Goal: Task Accomplishment & Management: Manage account settings

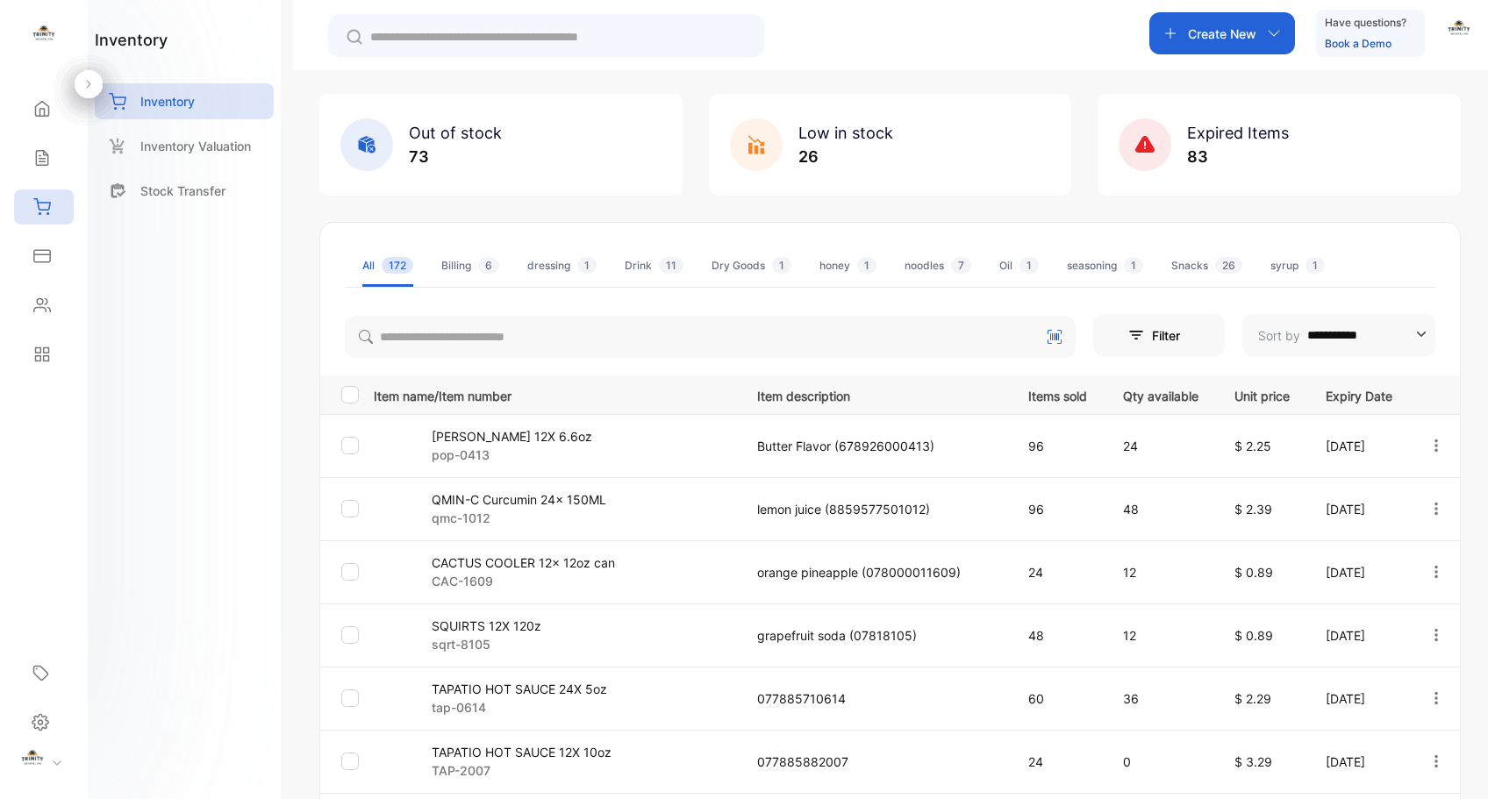
scroll to position [134, 0]
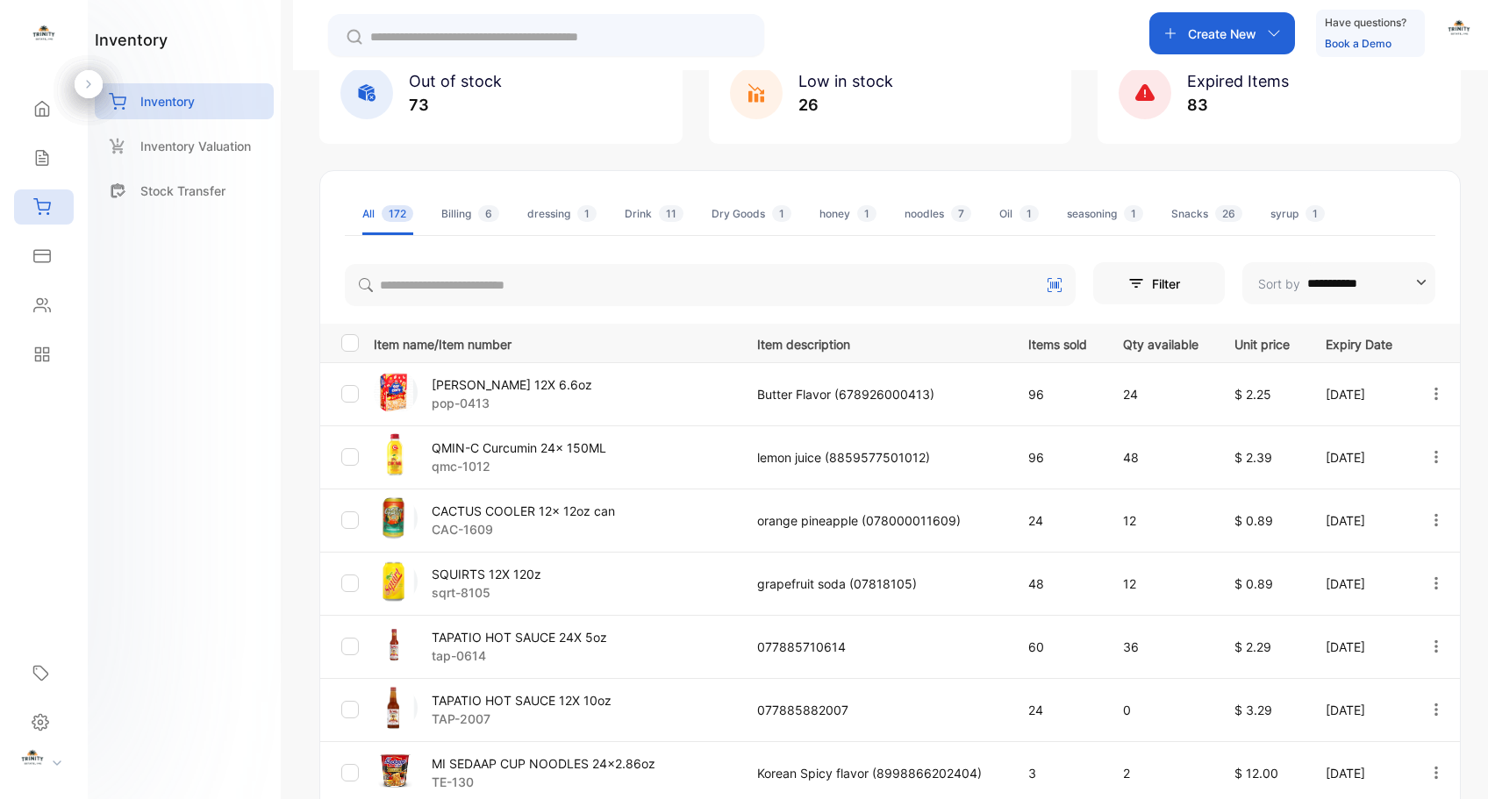
click at [486, 514] on p "CACTUS COOLER 12x 12oz can" at bounding box center [523, 511] width 183 height 18
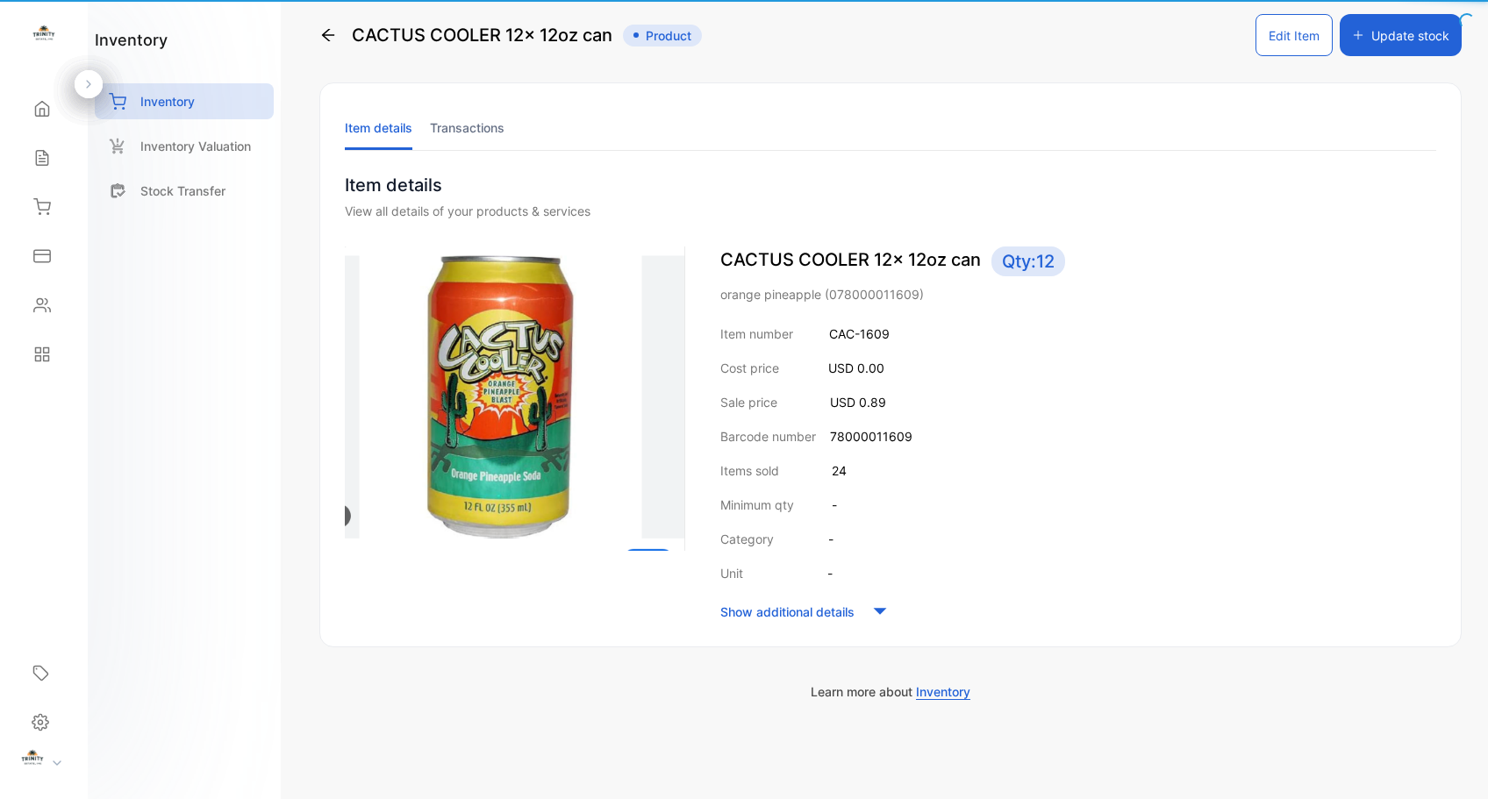
scroll to position [18, 0]
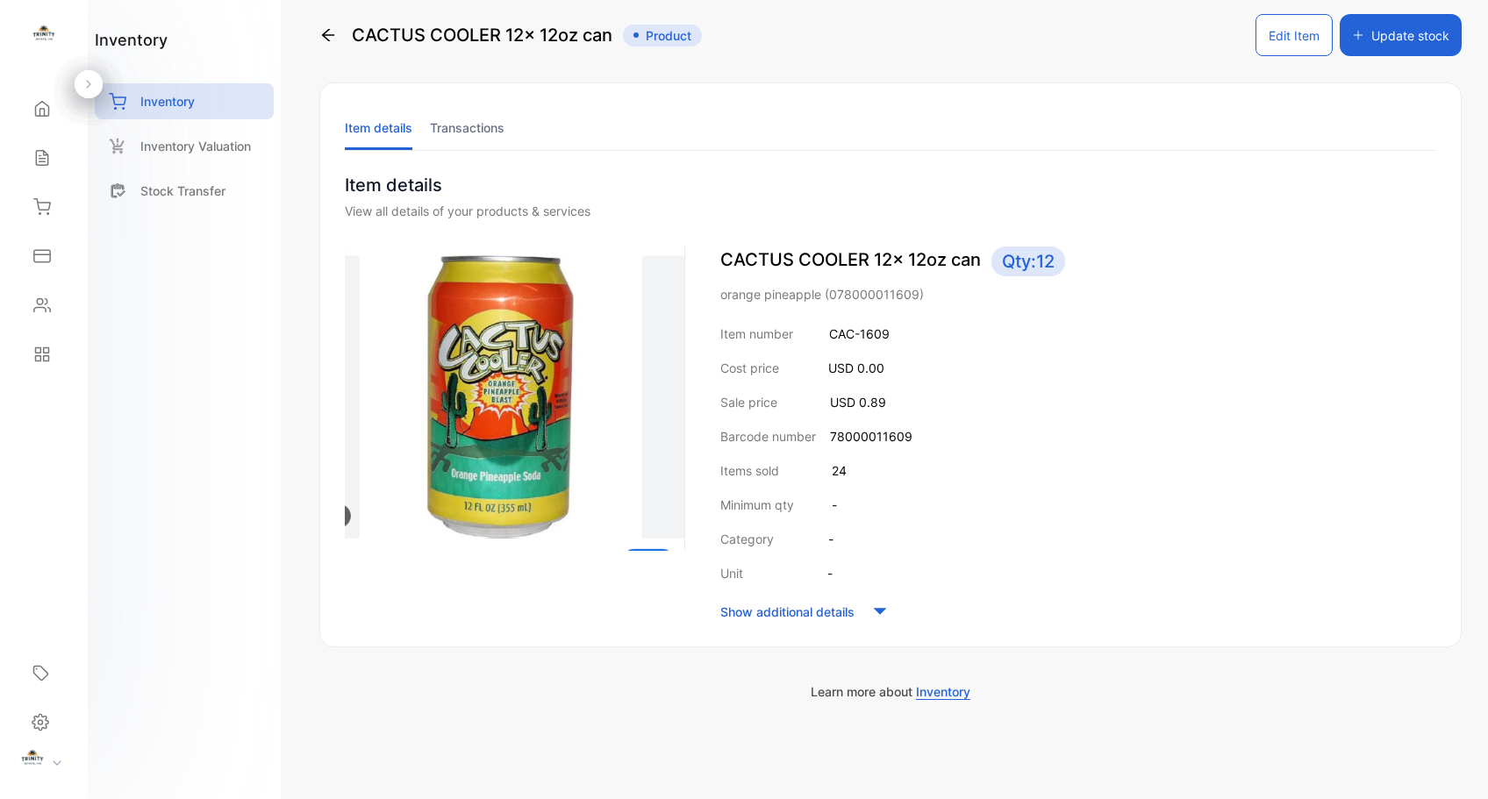
click at [1354, 38] on icon "button" at bounding box center [1358, 35] width 12 height 12
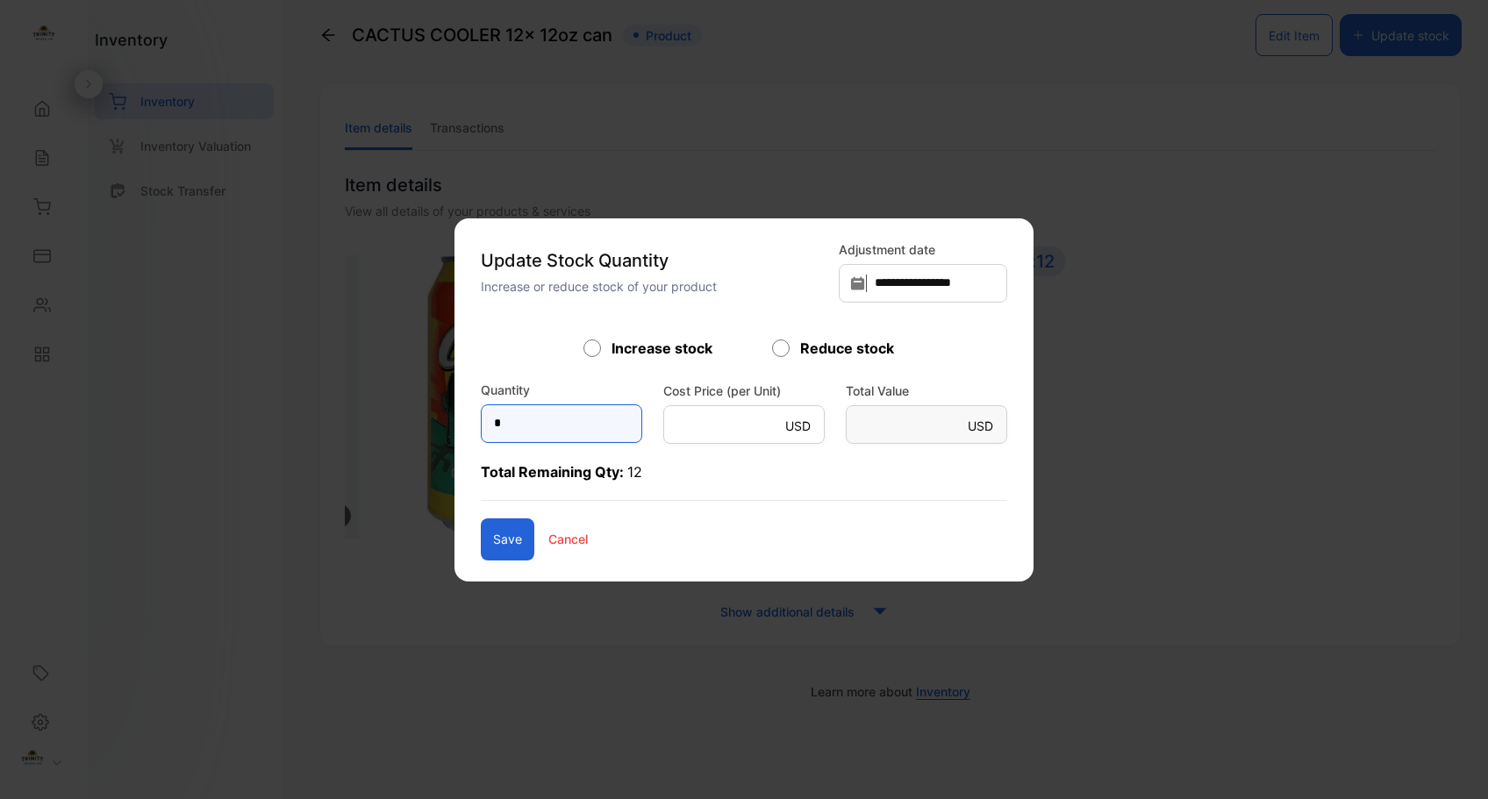
click at [481, 426] on input "*" at bounding box center [561, 424] width 161 height 39
type input "*"
click at [543, 433] on input "text" at bounding box center [561, 424] width 161 height 39
type input "**"
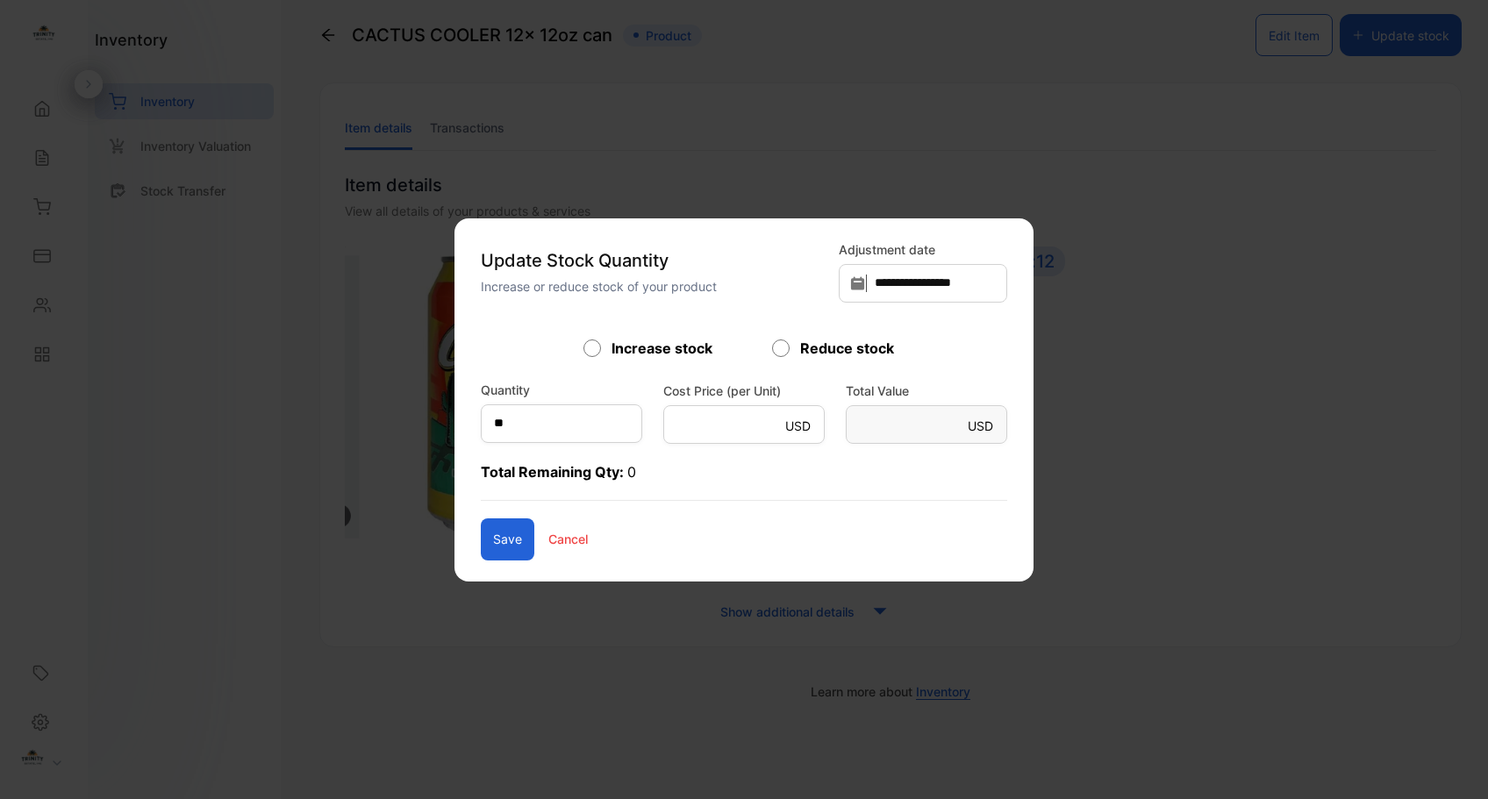
click at [481, 547] on button "Save" at bounding box center [508, 540] width 54 height 42
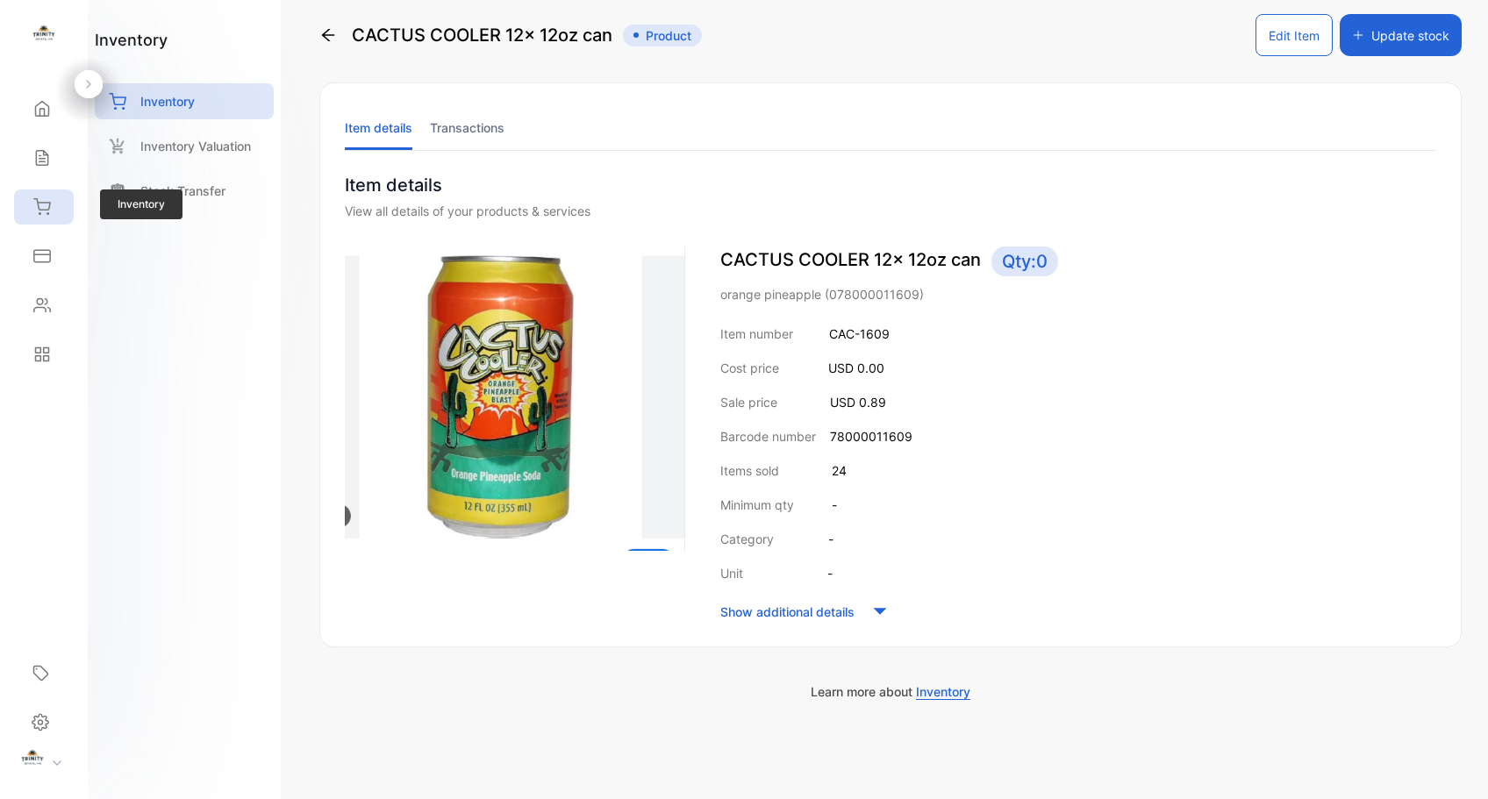
click at [50, 214] on icon at bounding box center [42, 207] width 18 height 18
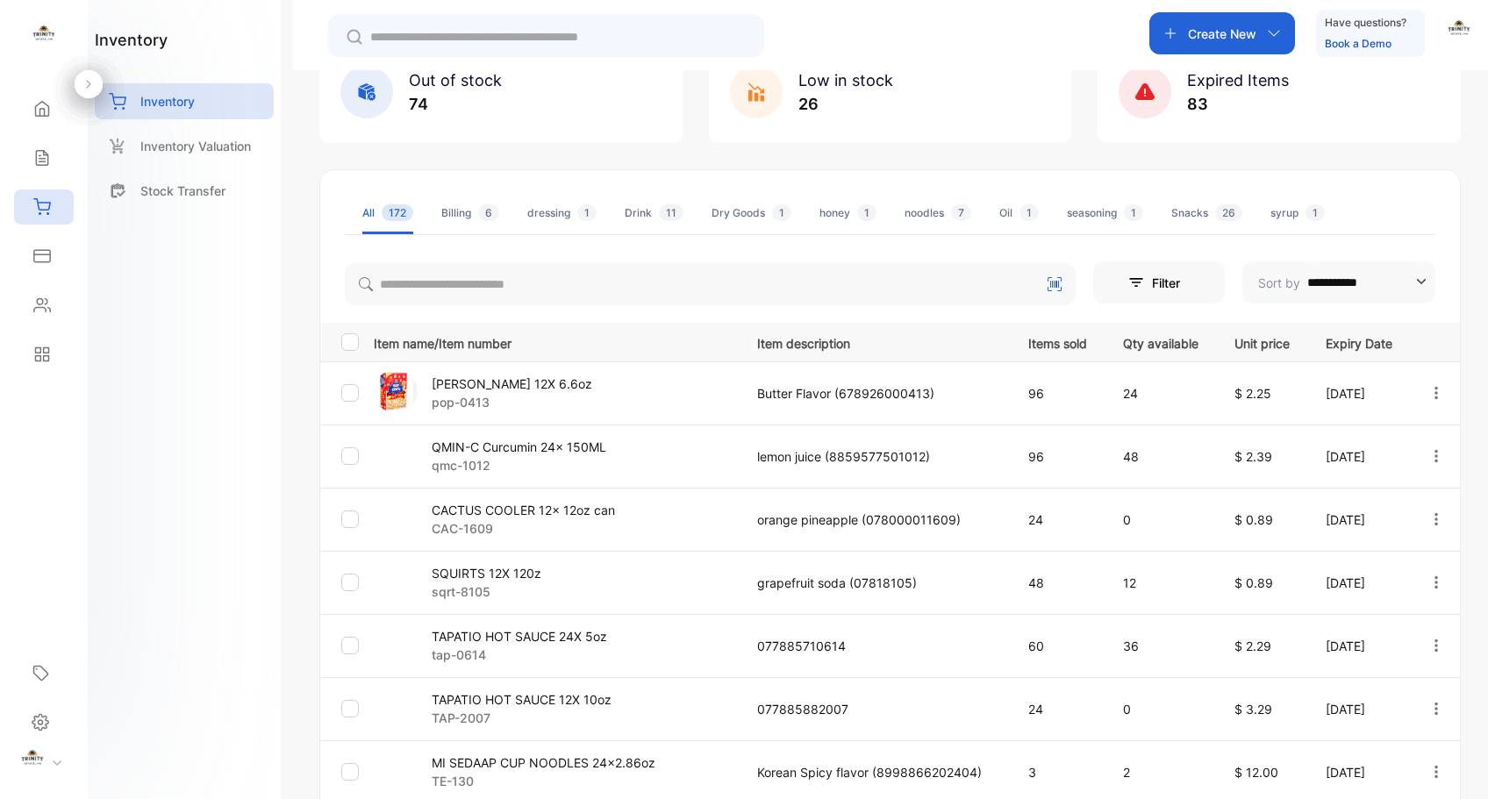
scroll to position [148, 0]
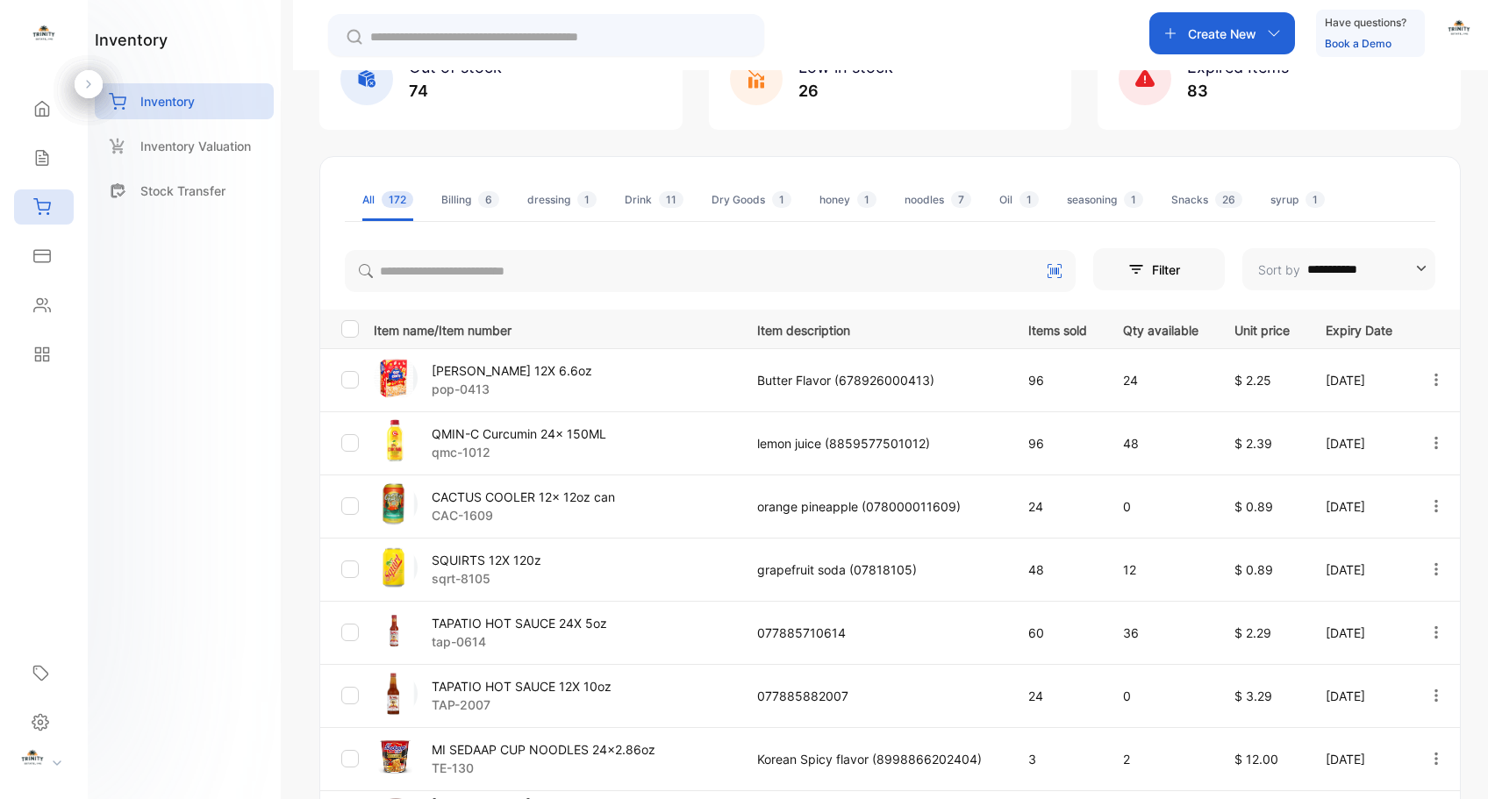
click at [510, 557] on p "SQUIRTS 12X 120z" at bounding box center [487, 560] width 110 height 18
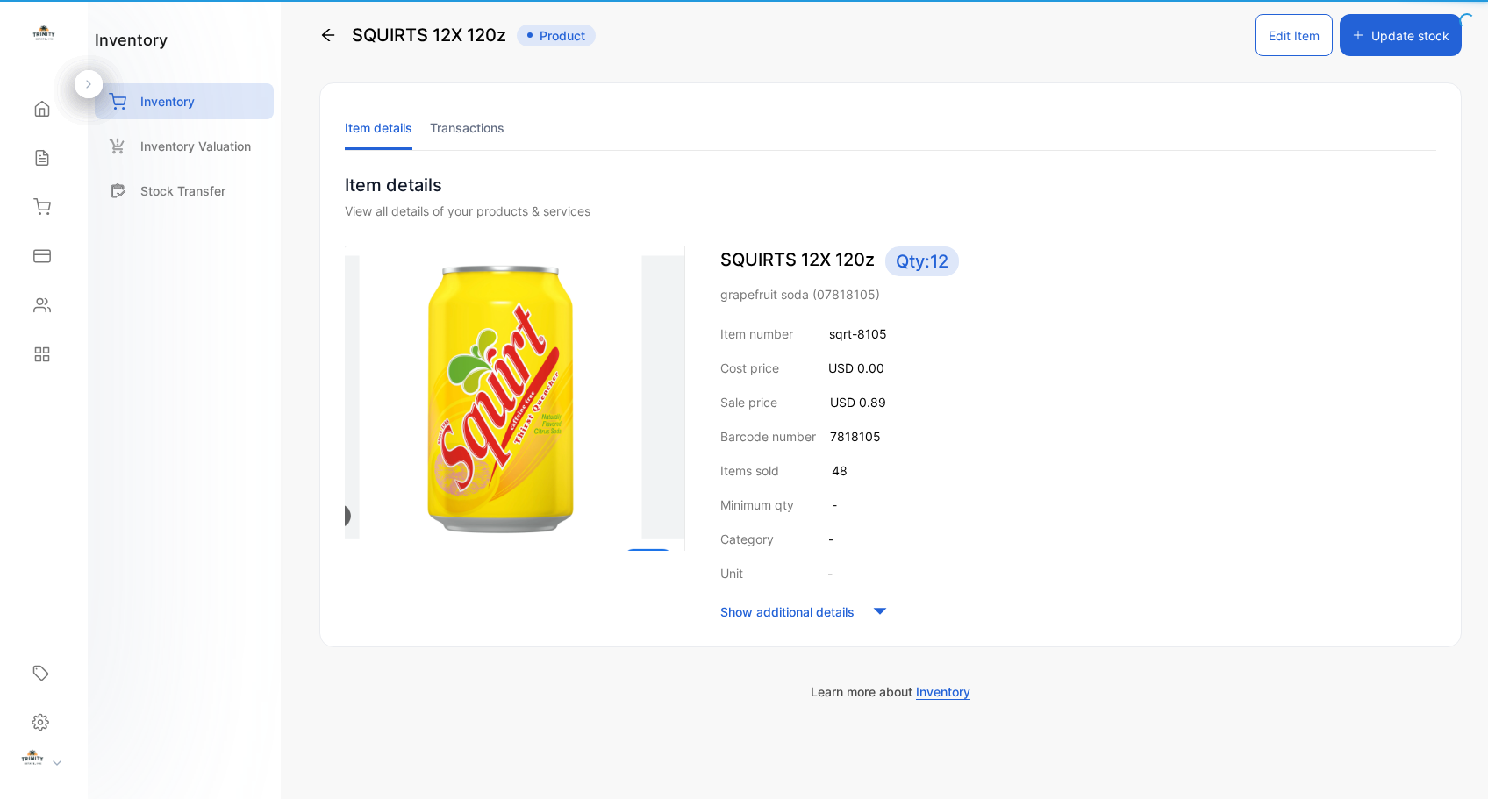
scroll to position [18, 0]
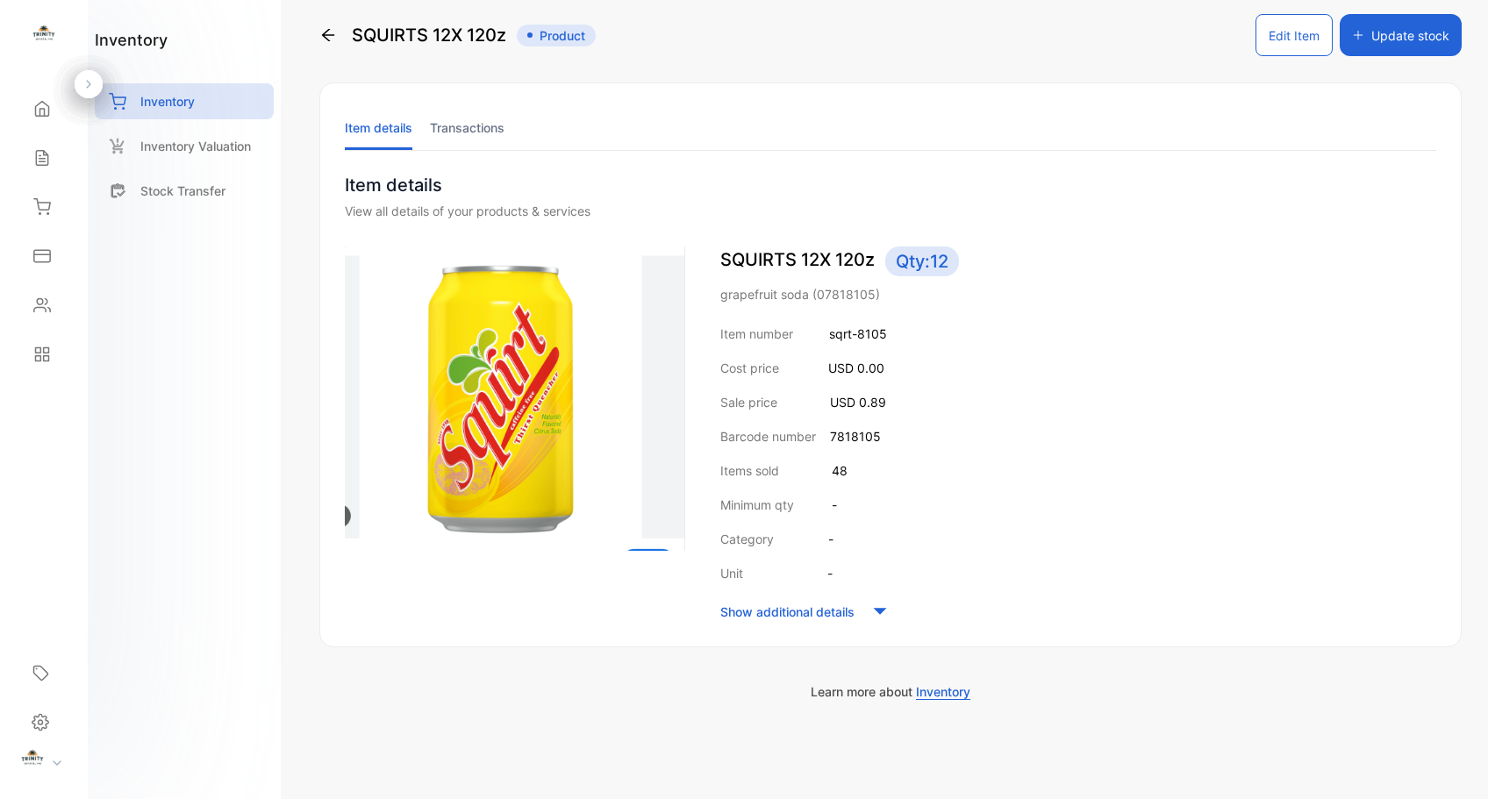
click at [1352, 33] on icon "button" at bounding box center [1358, 35] width 12 height 12
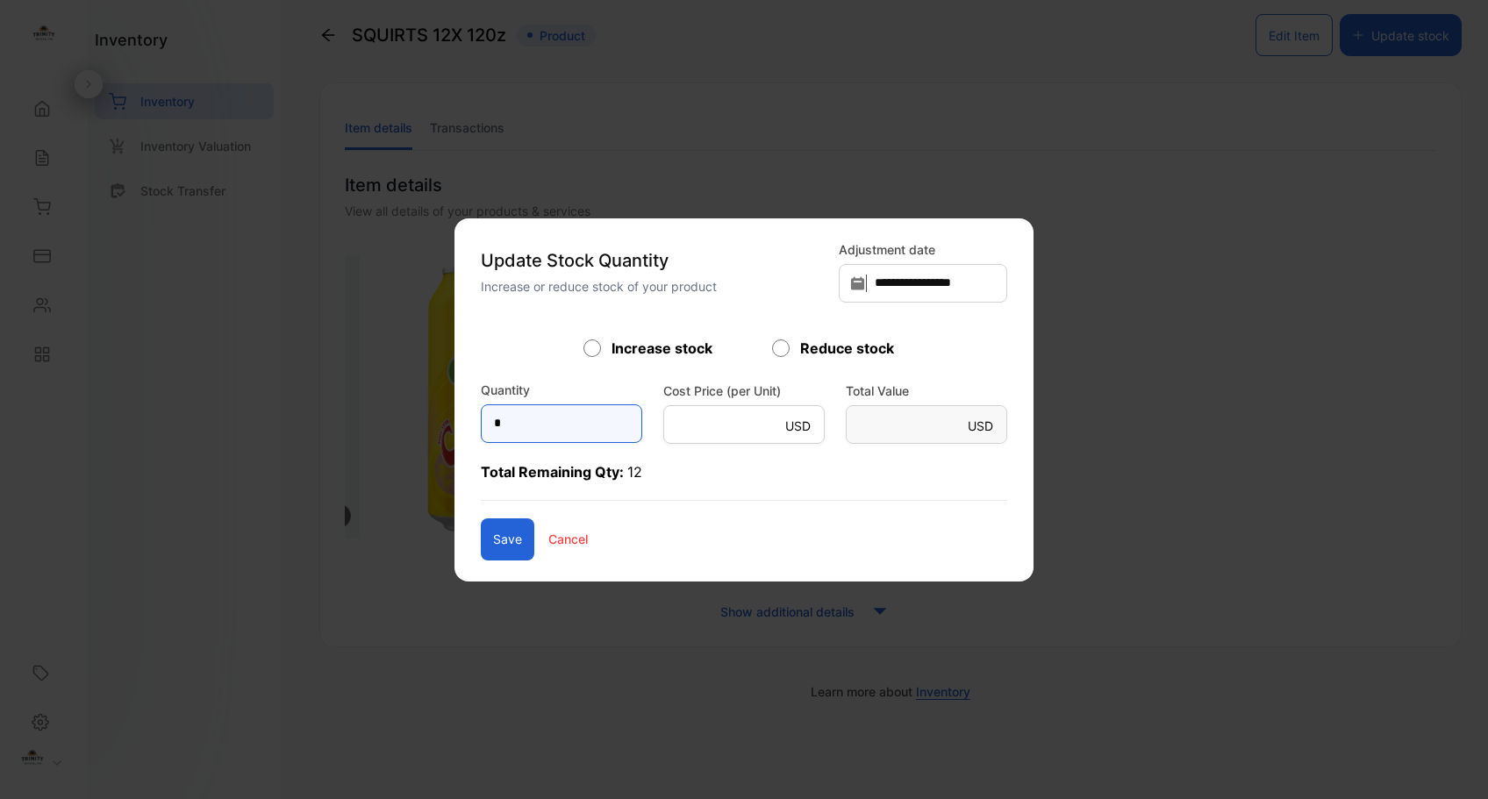
click at [515, 426] on input "*" at bounding box center [561, 424] width 161 height 39
type input "***"
click at [481, 548] on button "Save" at bounding box center [508, 540] width 54 height 42
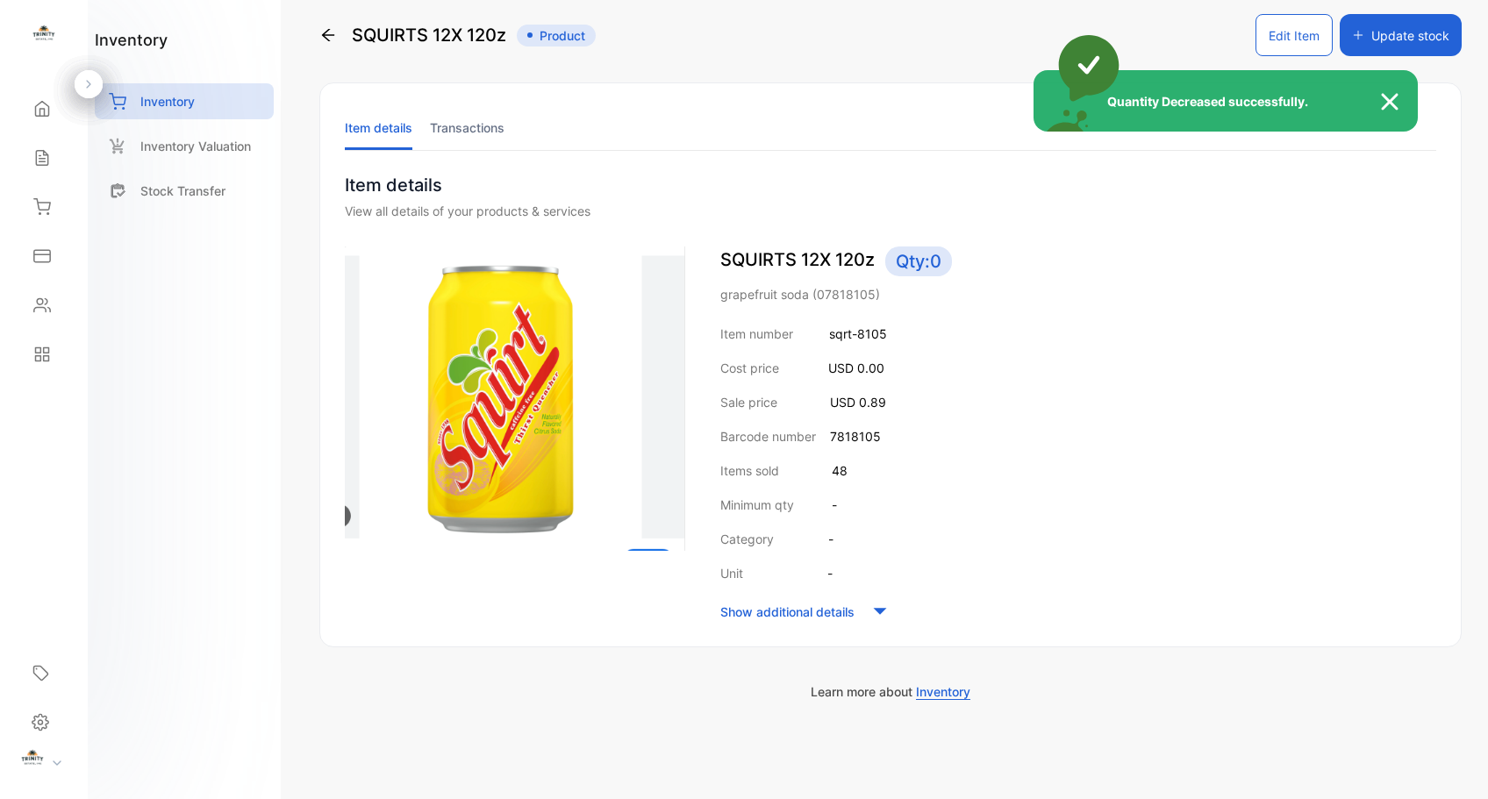
click at [45, 208] on div "Quantity Decreased successfully." at bounding box center [744, 399] width 1488 height 799
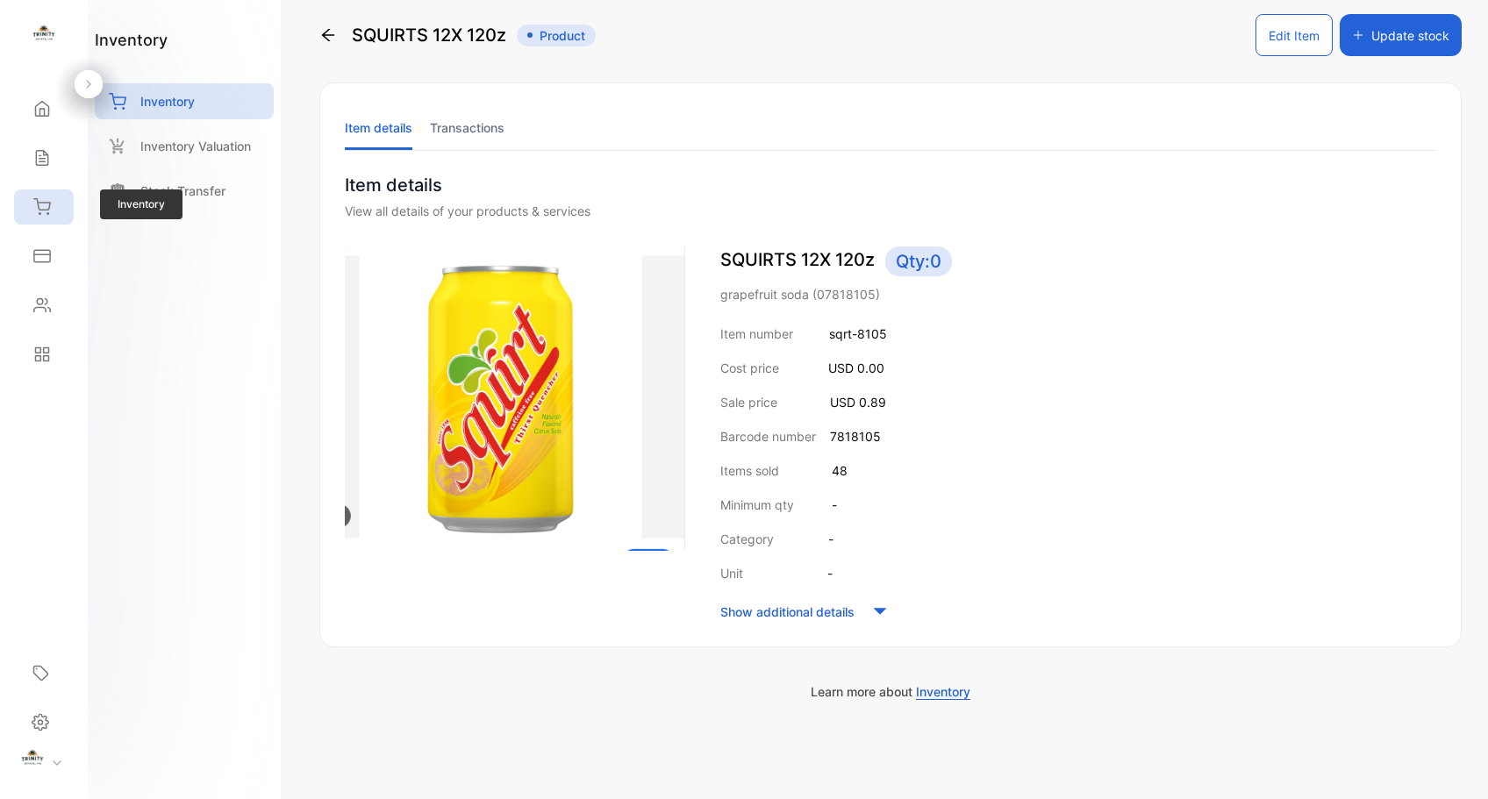
click at [45, 208] on icon at bounding box center [42, 207] width 18 height 18
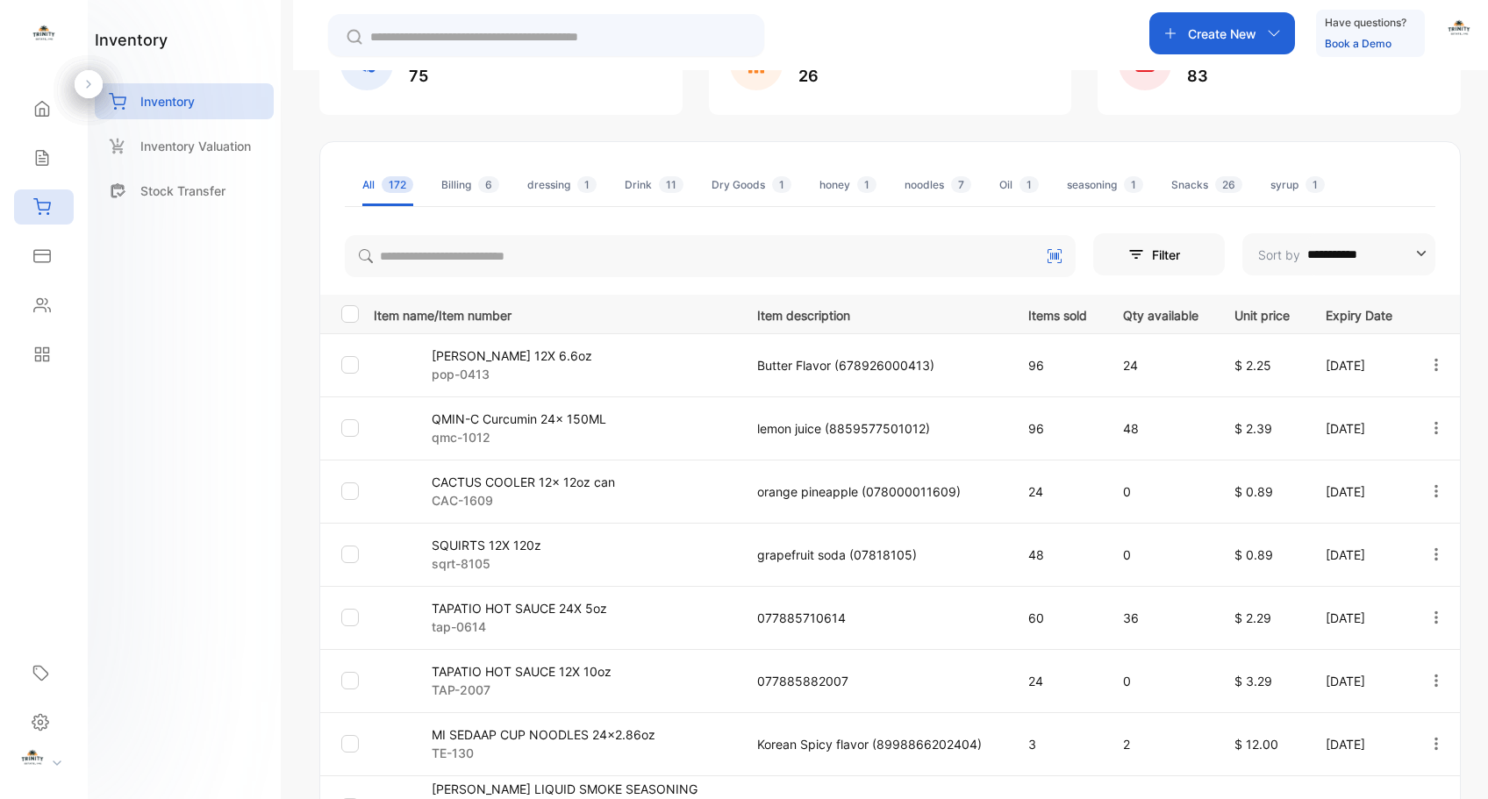
scroll to position [168, 0]
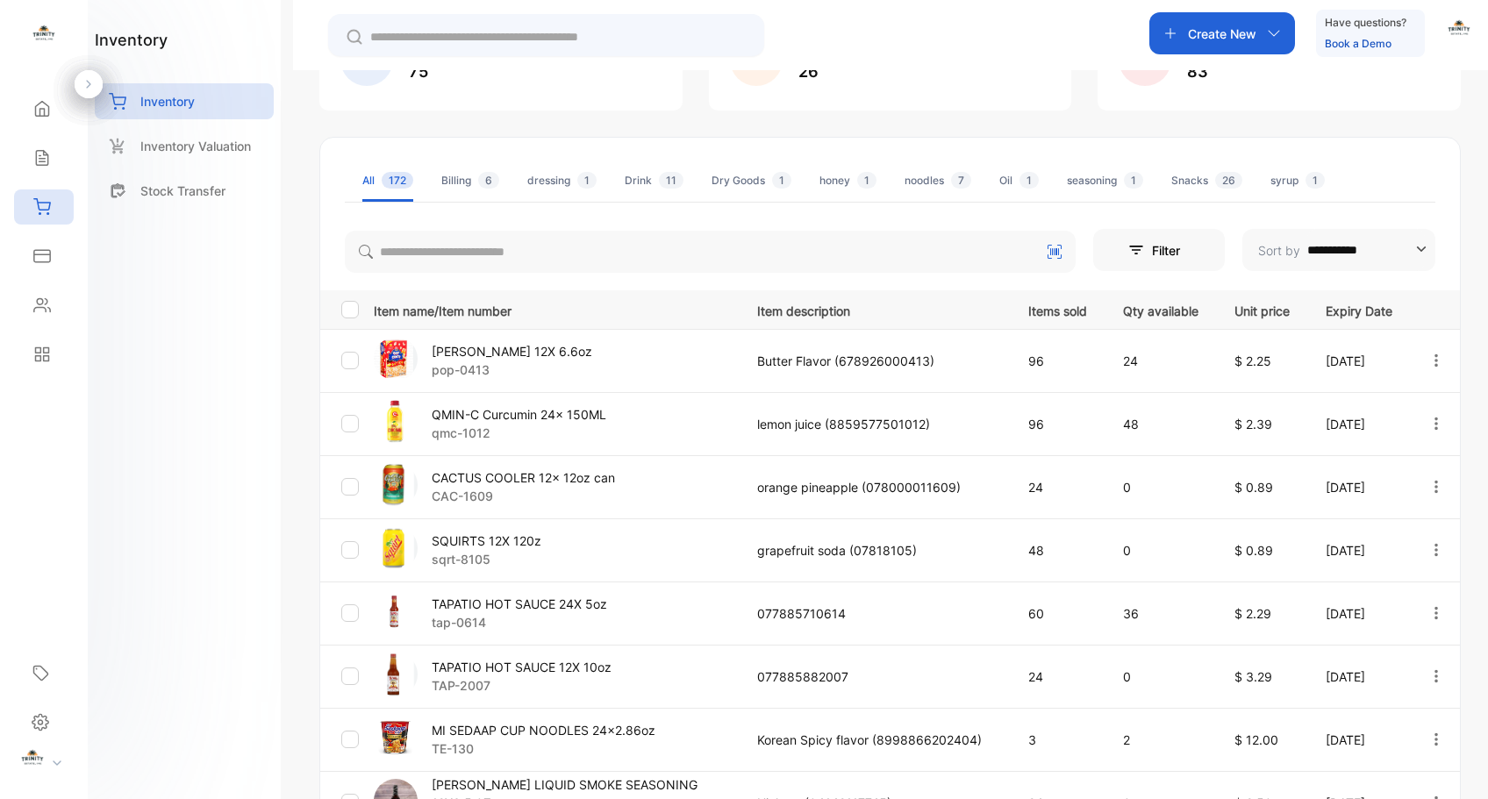
click at [586, 415] on p "QMIN-C Curcumin 24x 150ML" at bounding box center [519, 414] width 175 height 18
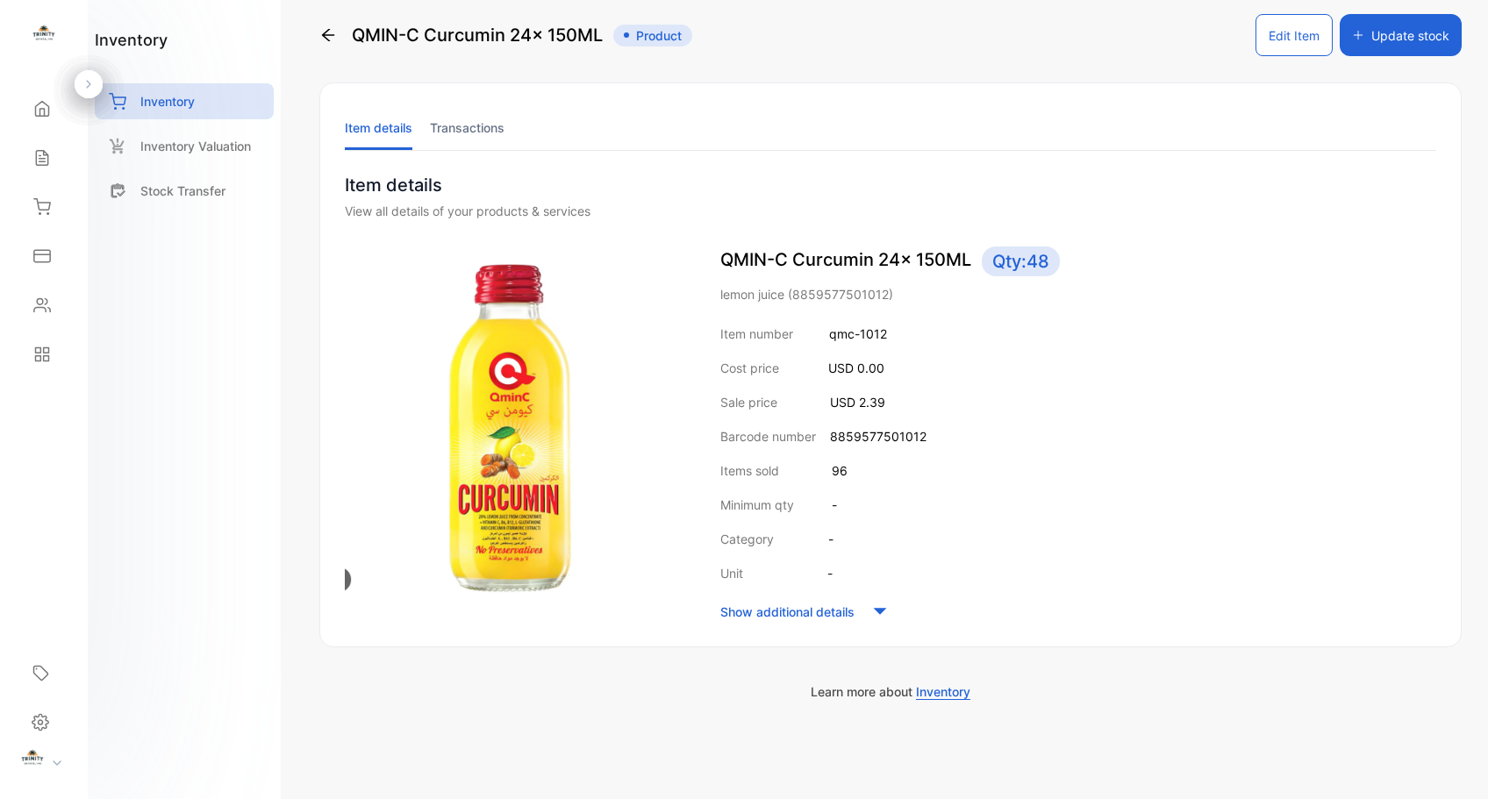
click at [1345, 35] on button "Update stock" at bounding box center [1401, 35] width 122 height 42
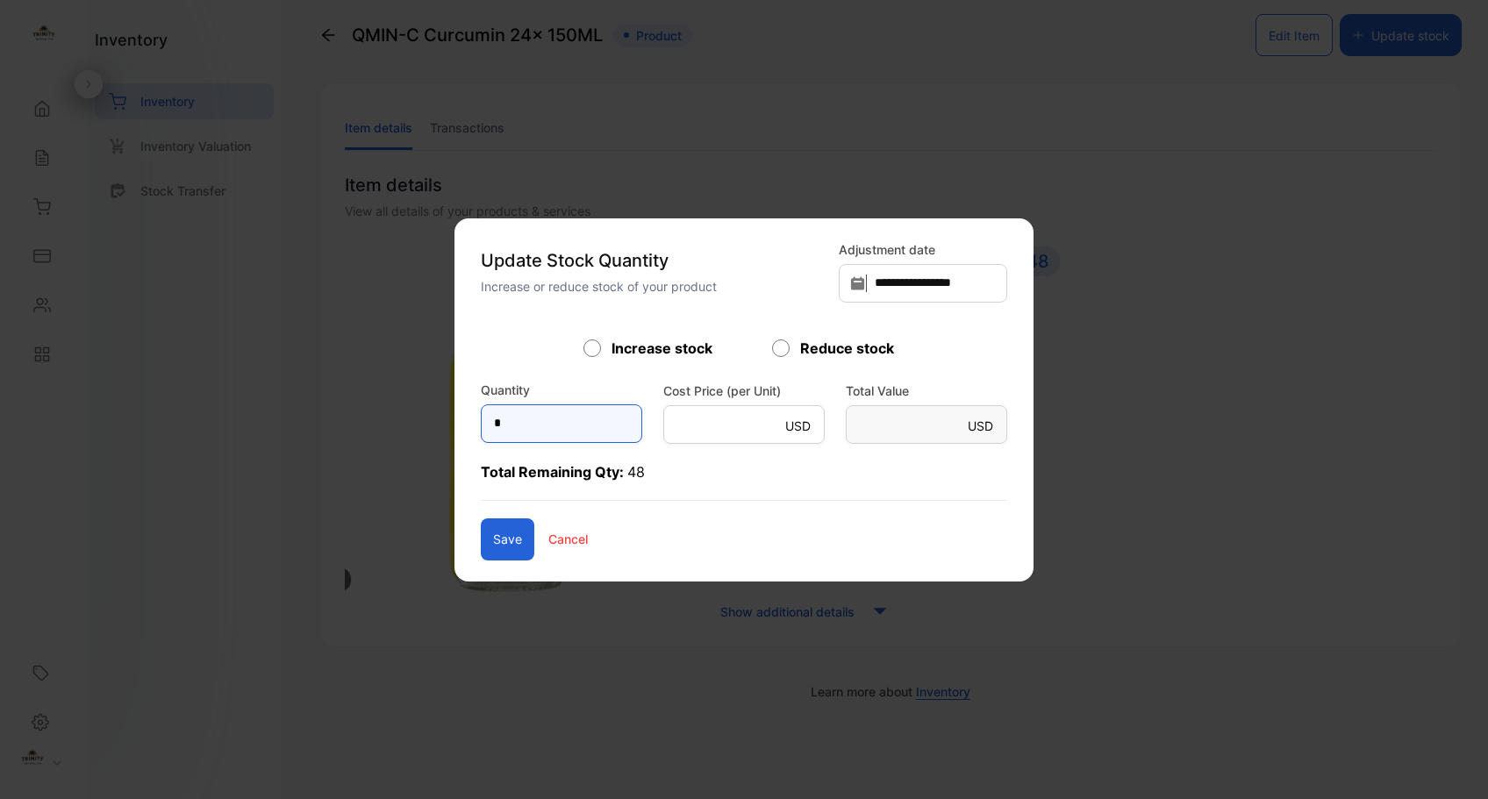
click at [602, 427] on input "*" at bounding box center [561, 424] width 161 height 39
type input "***"
click at [481, 541] on button "Save" at bounding box center [508, 540] width 54 height 42
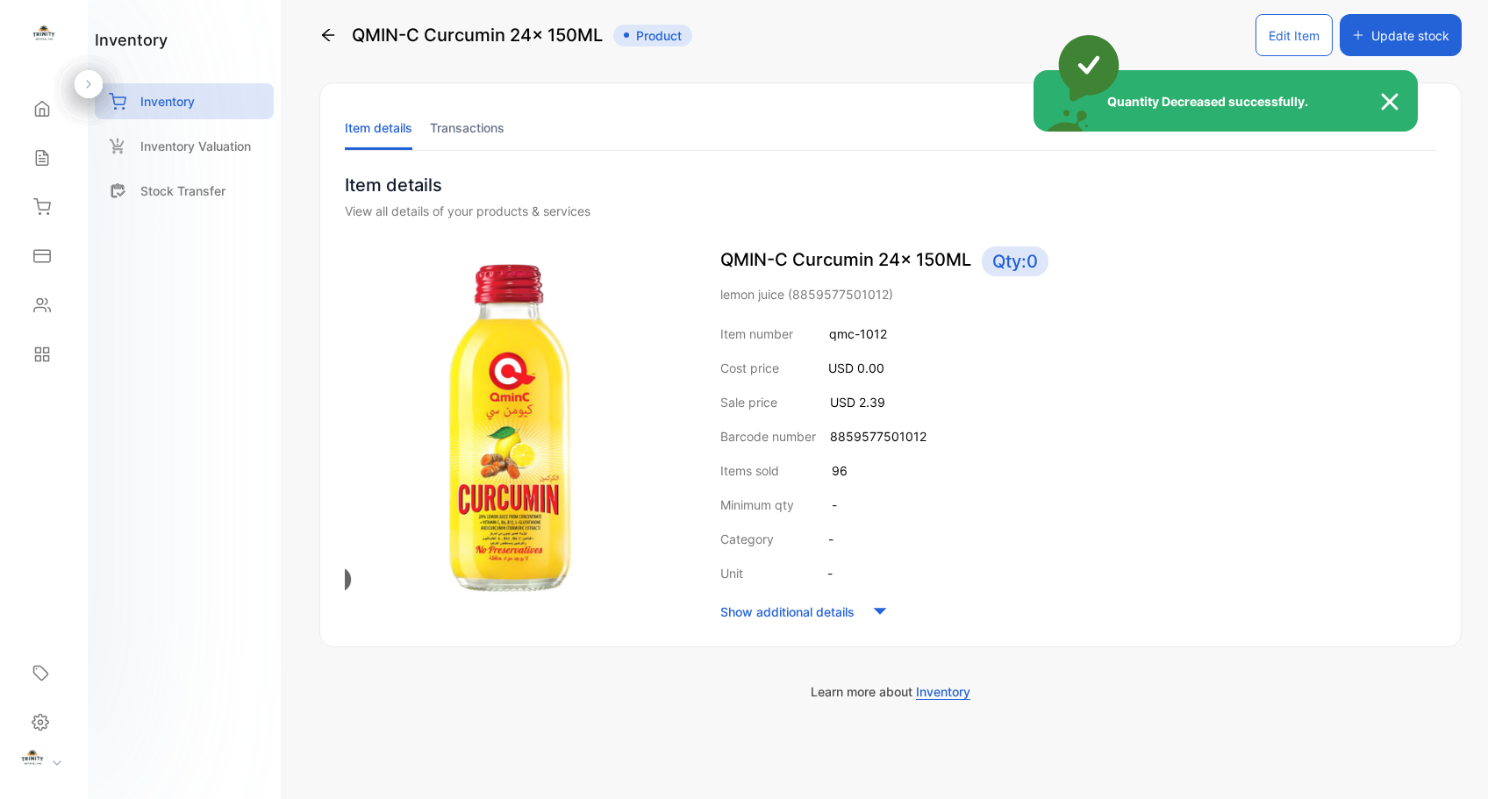
click at [40, 204] on div "Quantity Decreased successfully." at bounding box center [744, 399] width 1488 height 799
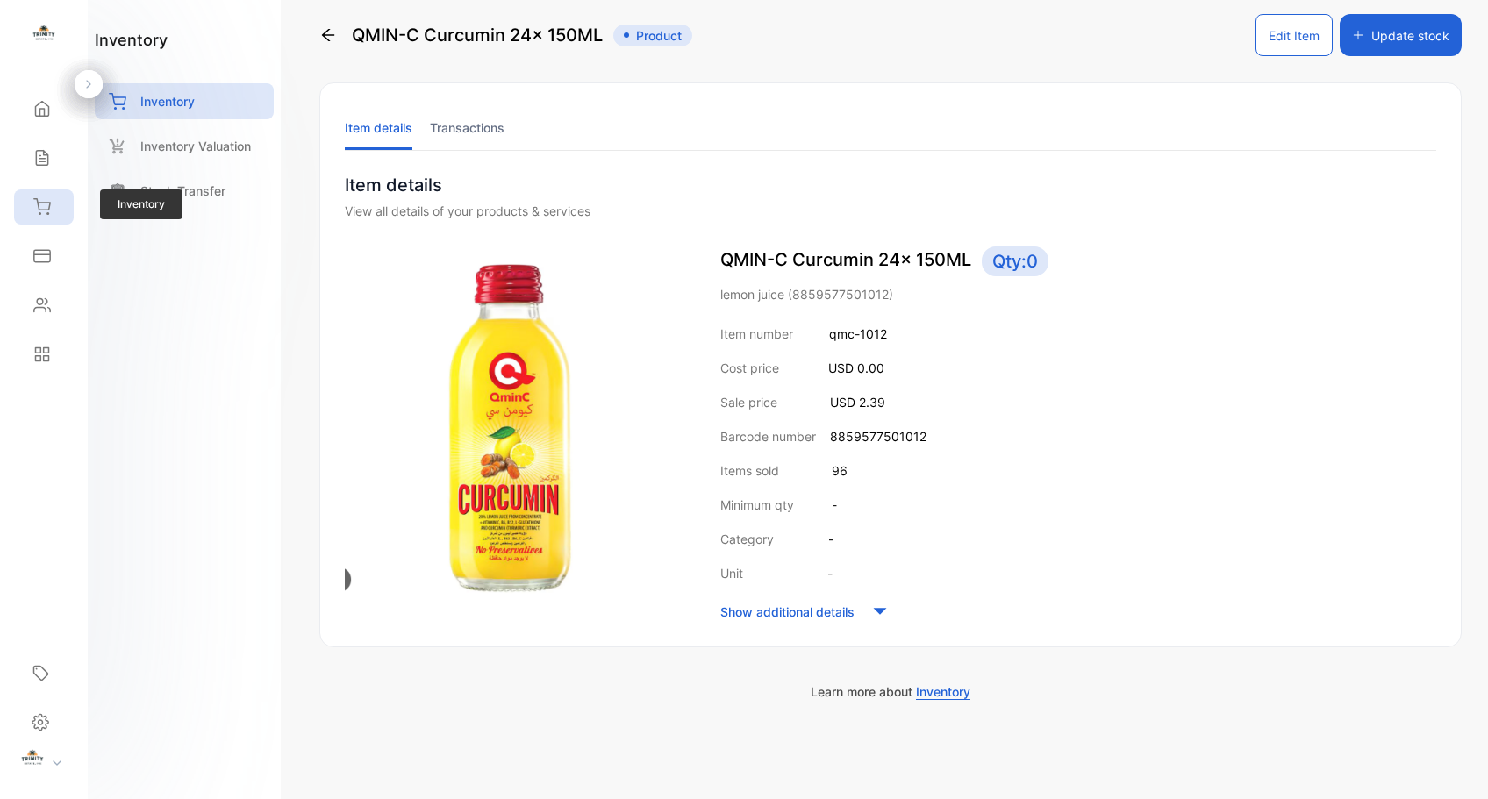
click at [42, 213] on icon at bounding box center [42, 207] width 18 height 18
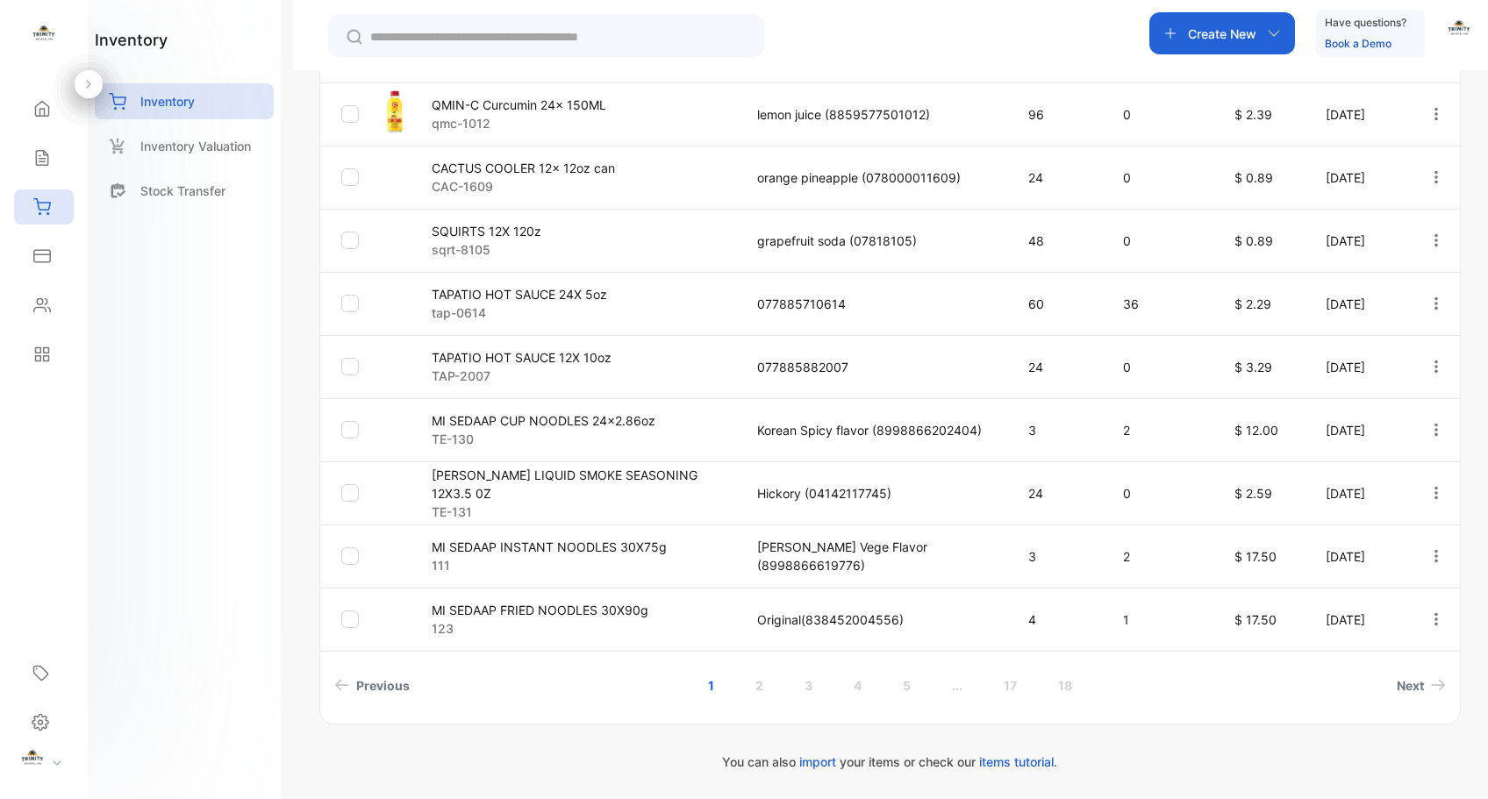
scroll to position [477, 0]
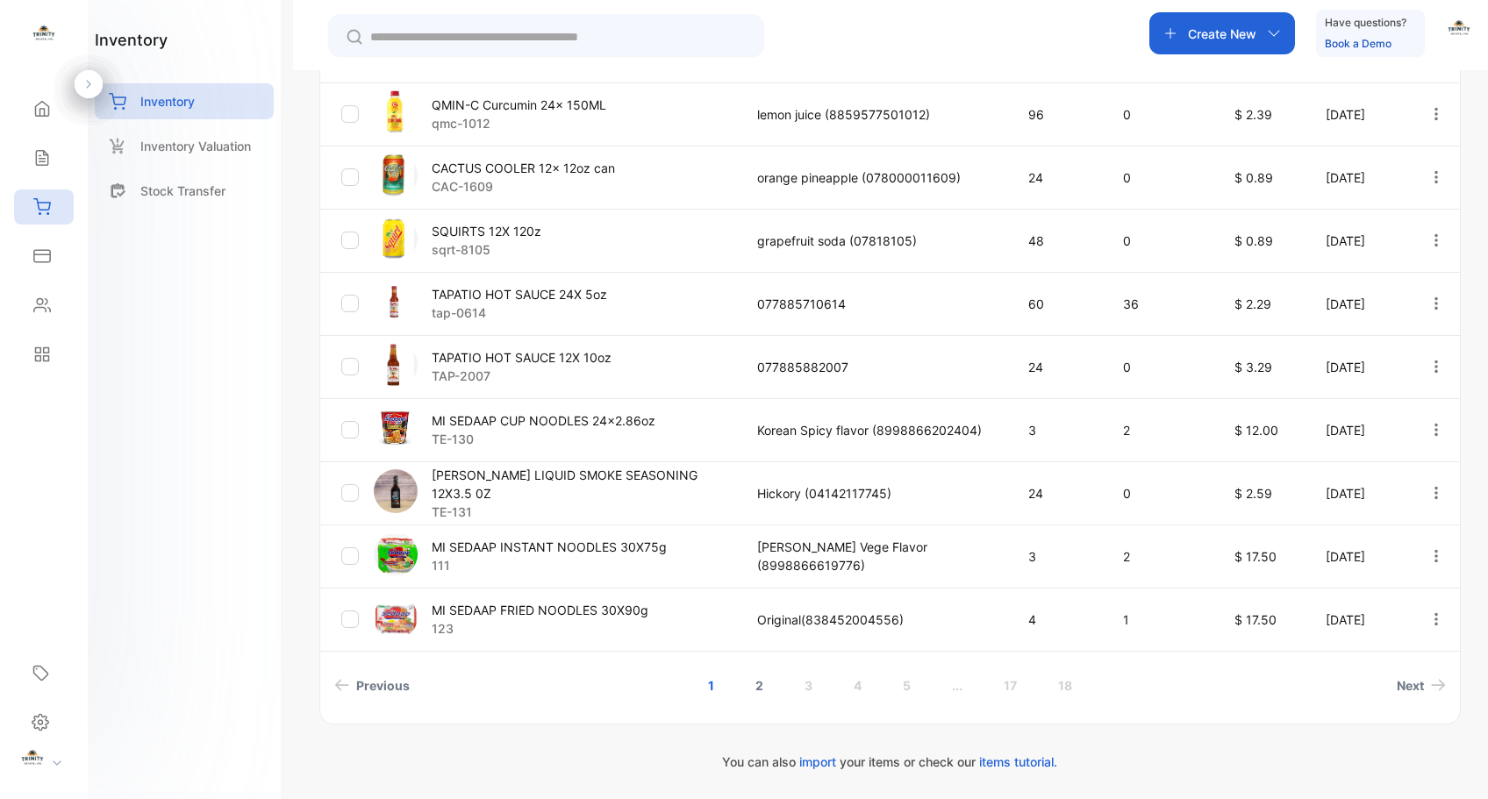
click at [755, 688] on link "2" at bounding box center [760, 686] width 50 height 32
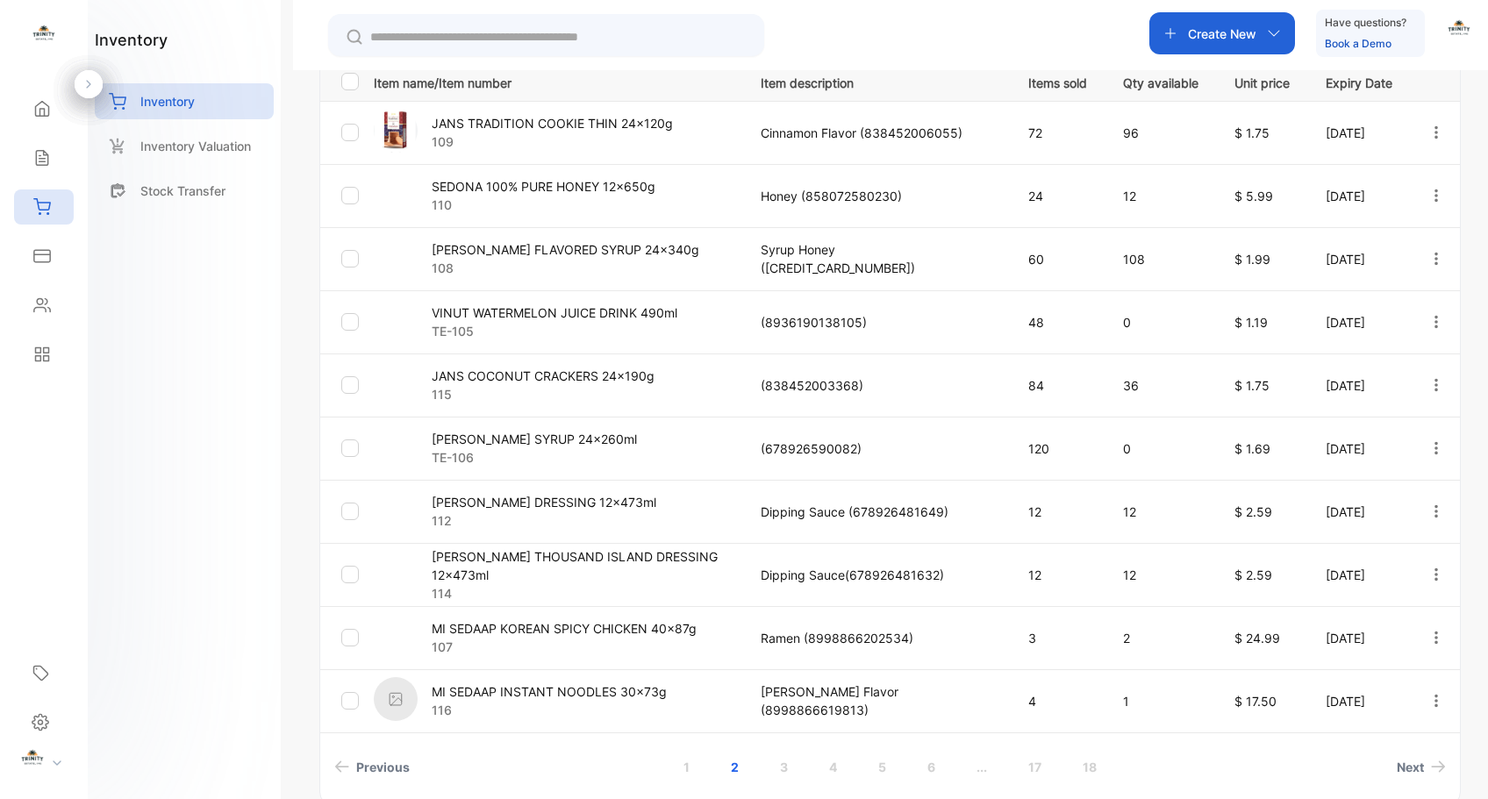
scroll to position [407, 0]
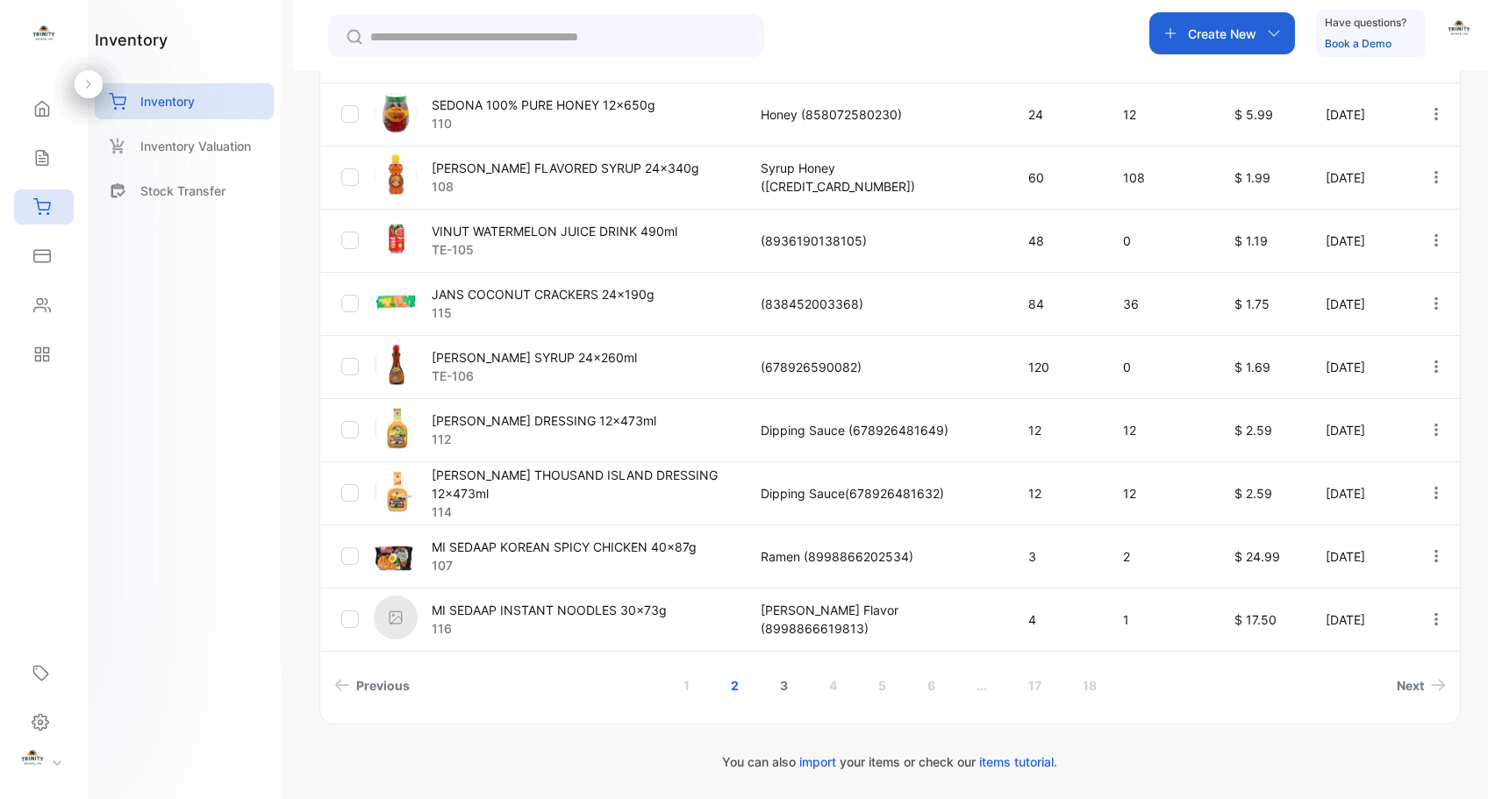
click at [780, 684] on link "3" at bounding box center [784, 686] width 50 height 32
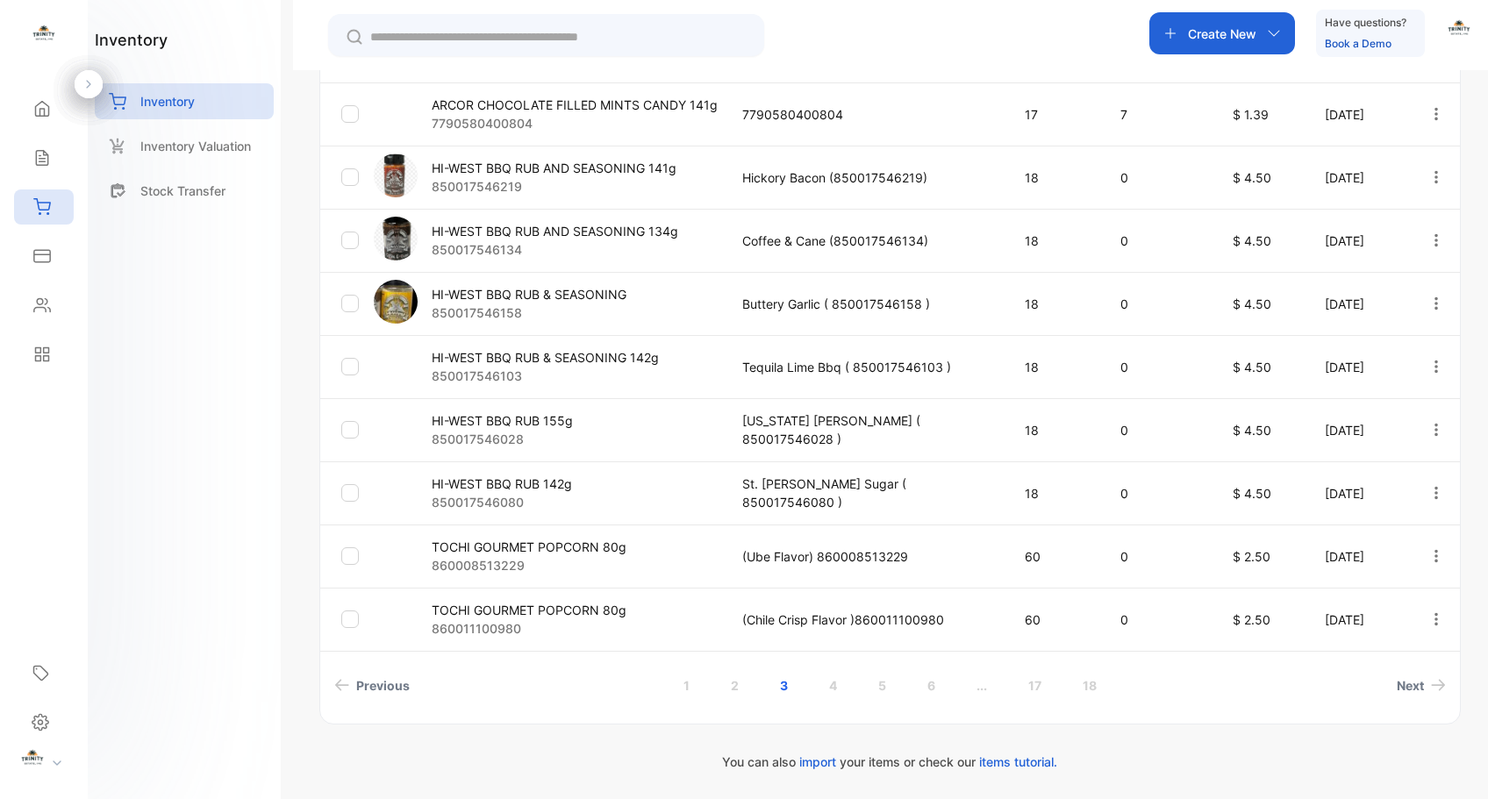
scroll to position [477, 0]
click at [829, 686] on link "4" at bounding box center [833, 686] width 50 height 32
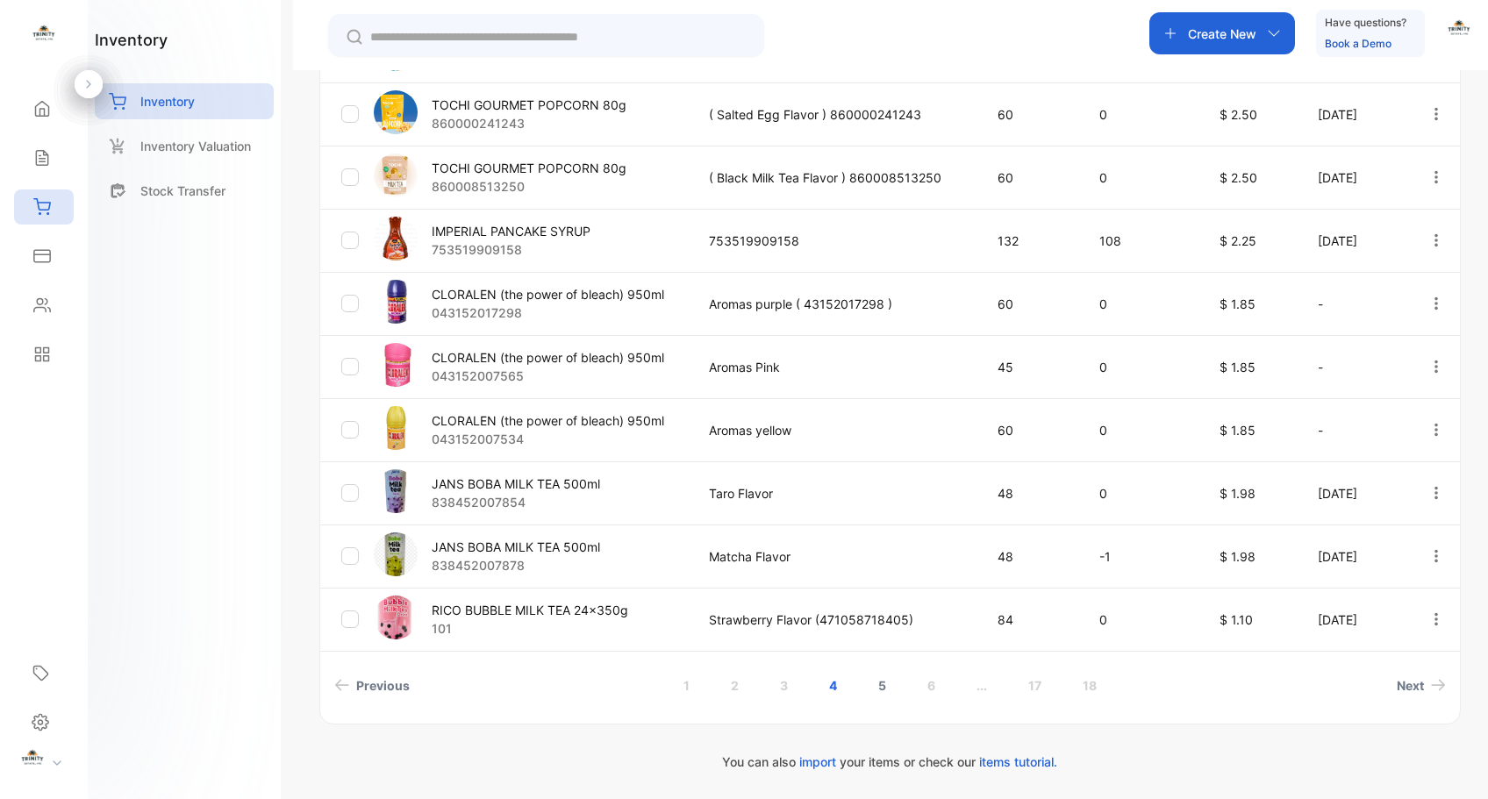
click at [879, 680] on link "5" at bounding box center [882, 686] width 50 height 32
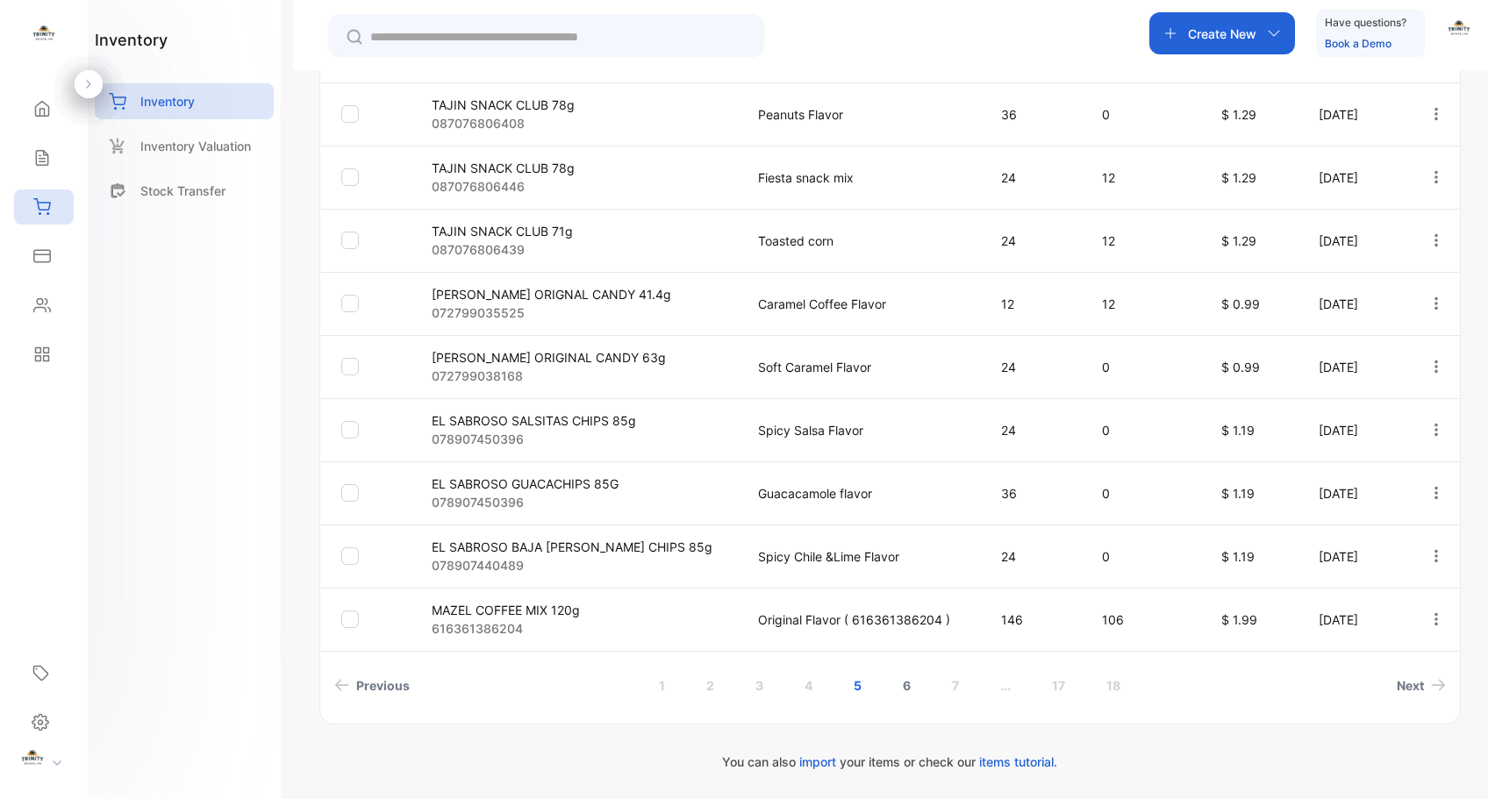
scroll to position [477, 0]
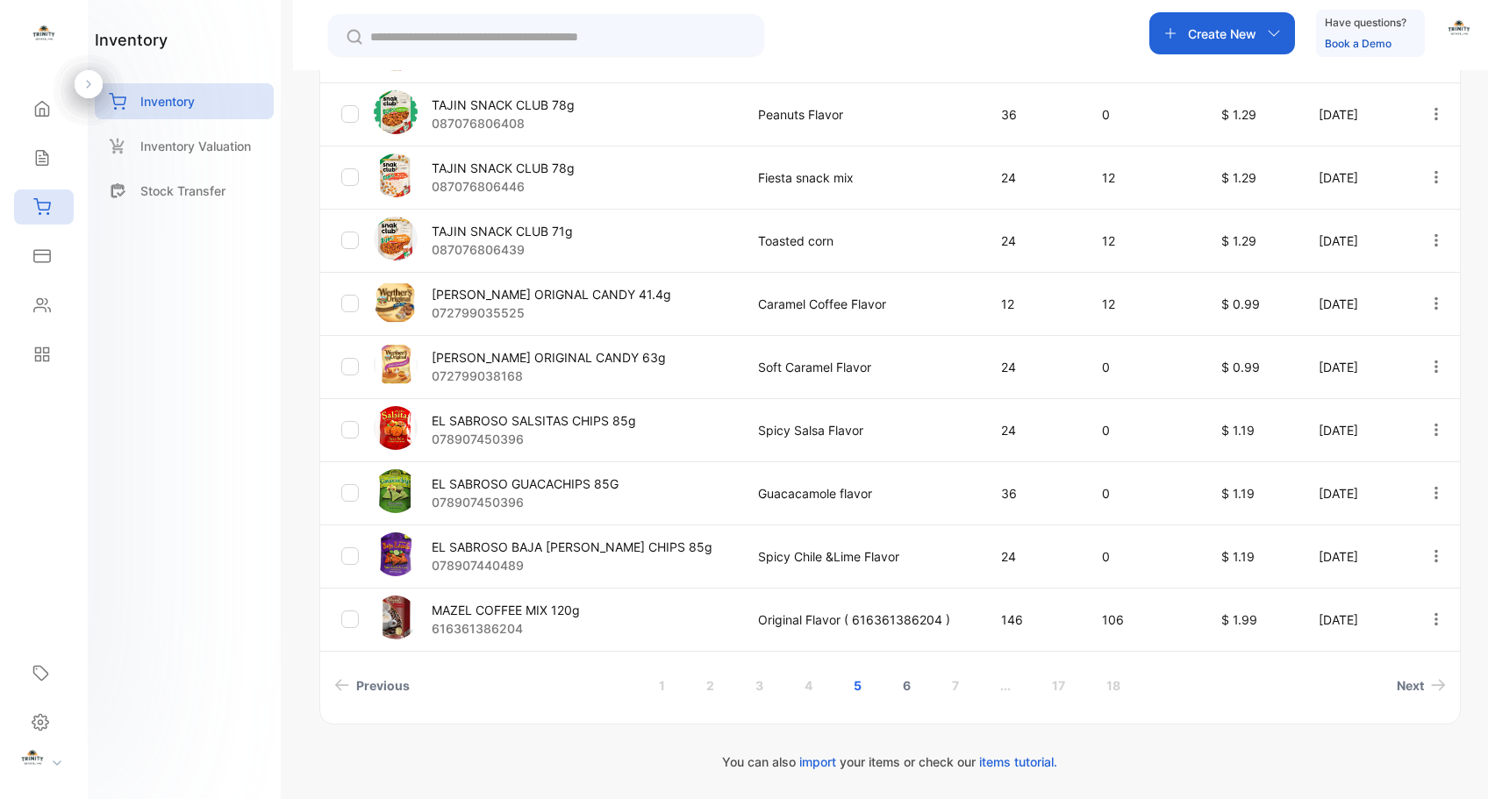
click at [906, 687] on link "6" at bounding box center [907, 686] width 50 height 32
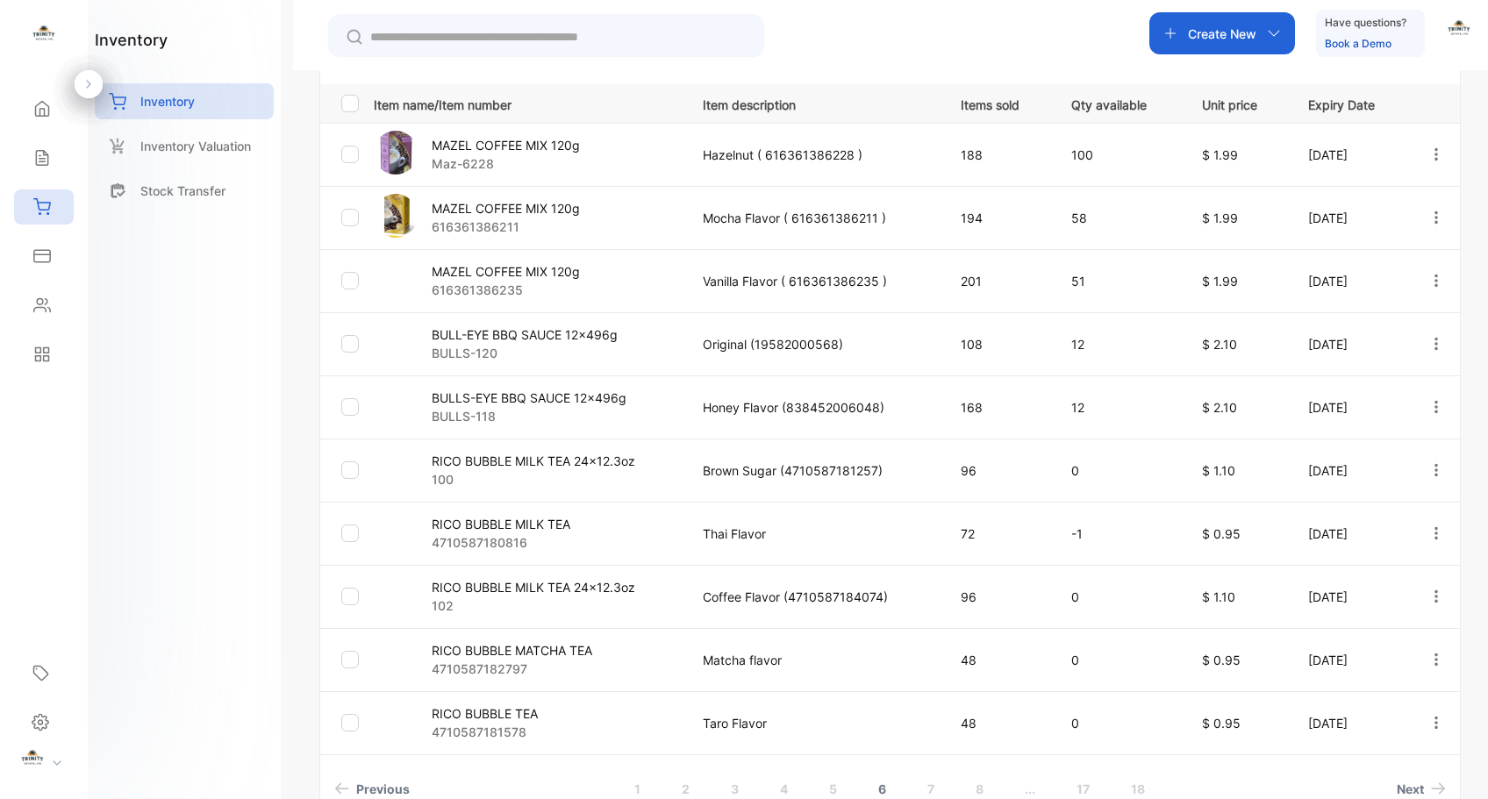
scroll to position [349, 0]
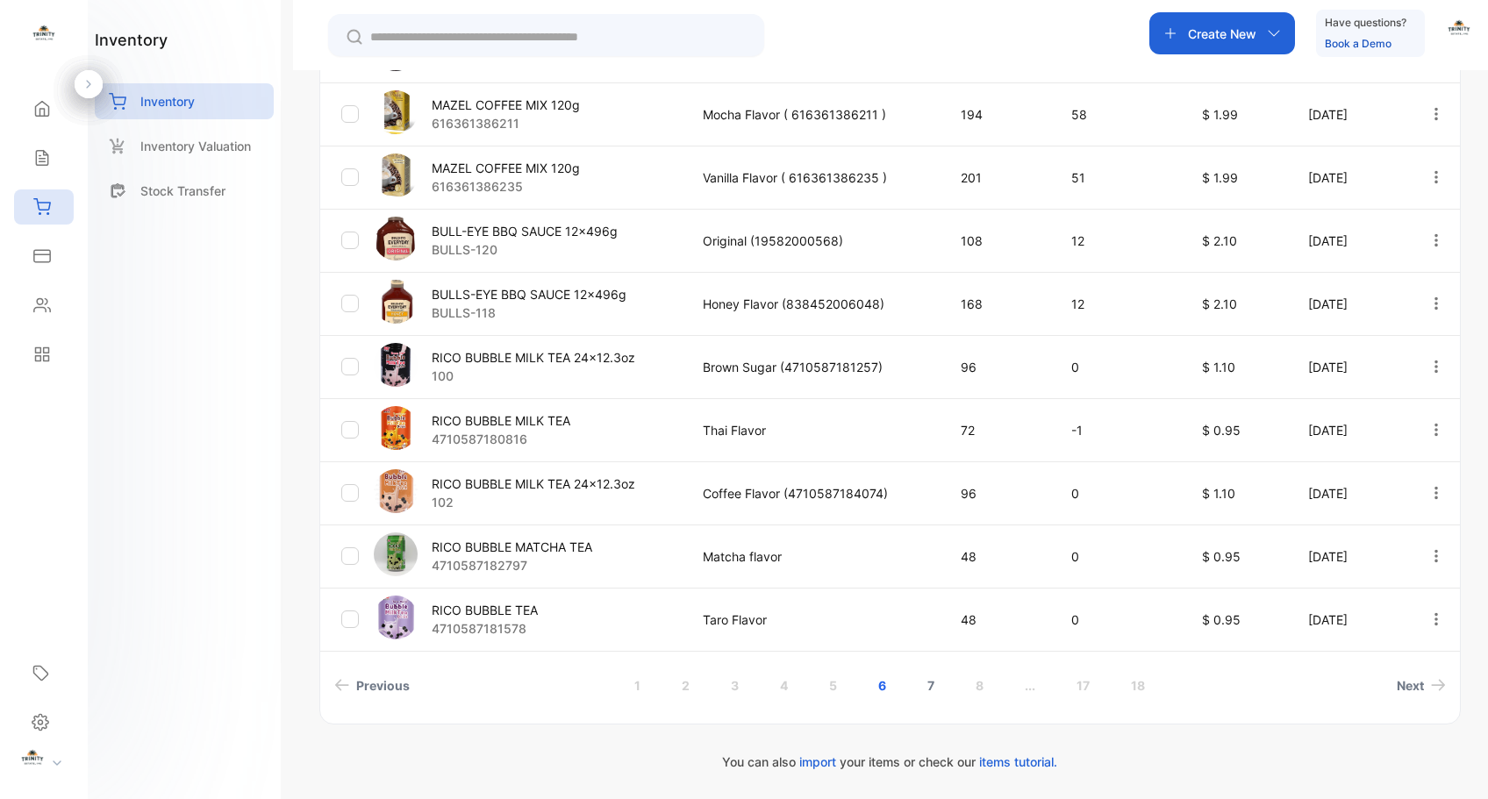
click at [929, 685] on link "7" at bounding box center [931, 686] width 49 height 32
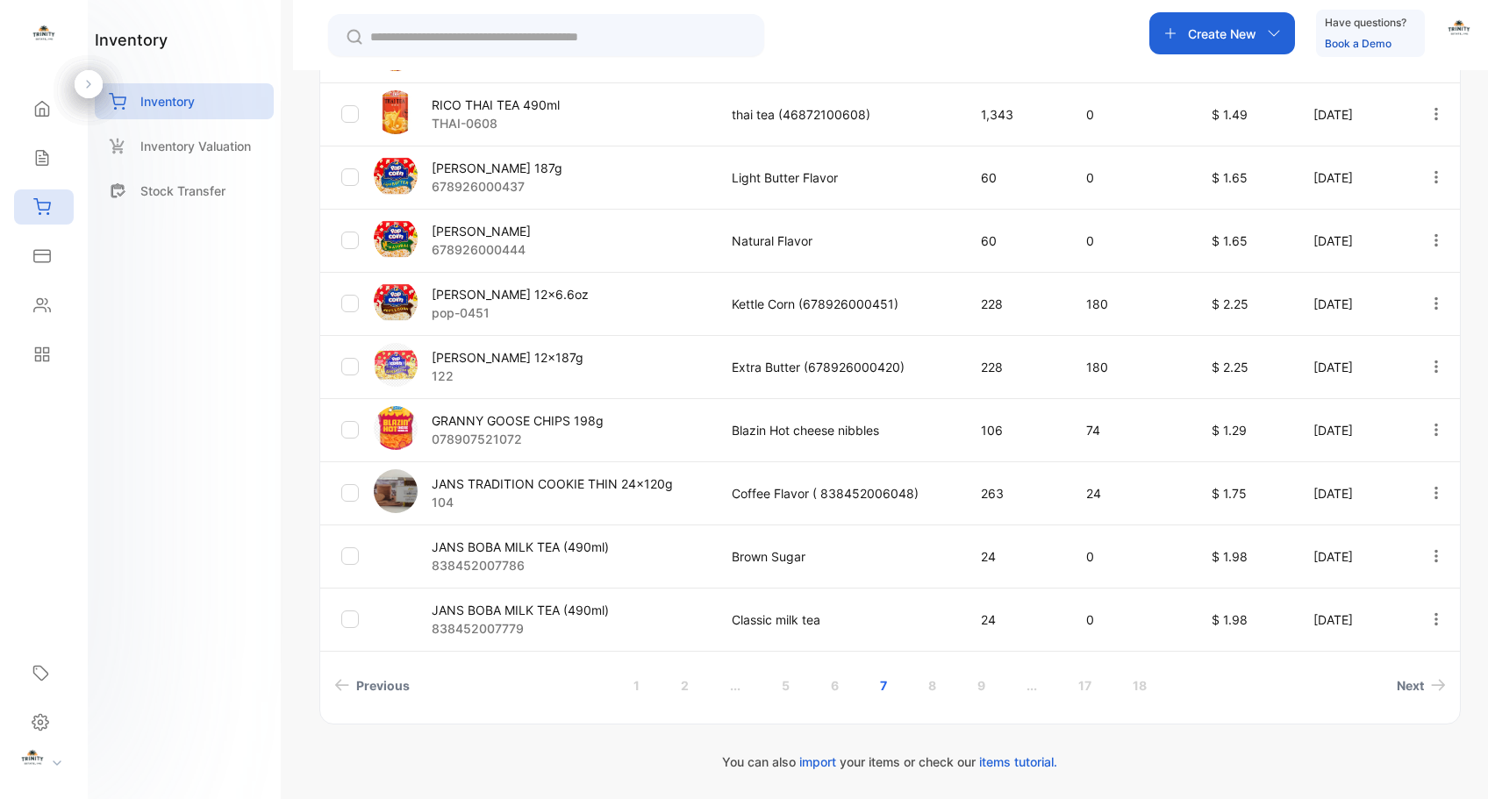
scroll to position [477, 0]
click at [622, 690] on link "1" at bounding box center [637, 686] width 48 height 32
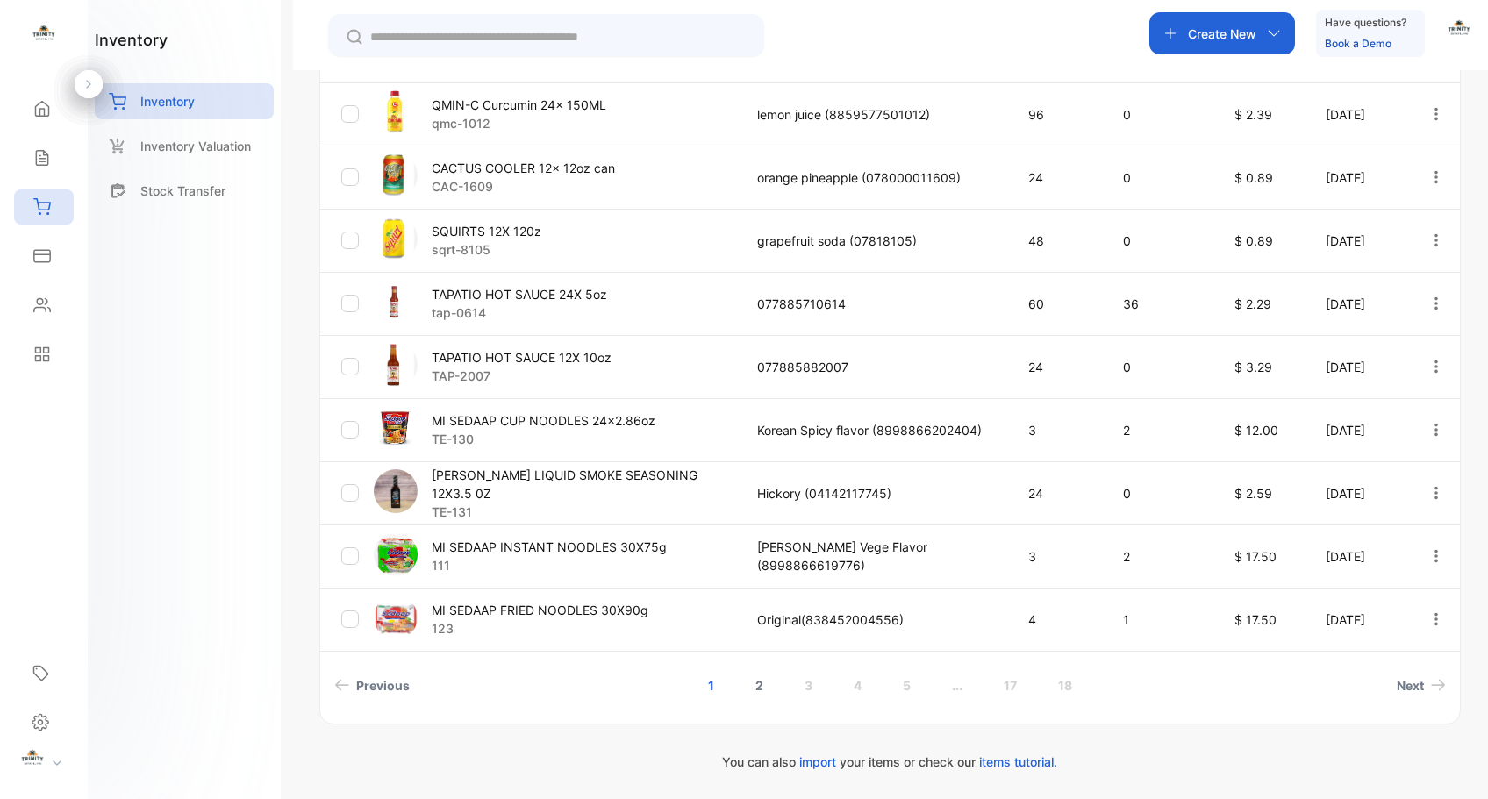
click at [756, 688] on link "2" at bounding box center [760, 686] width 50 height 32
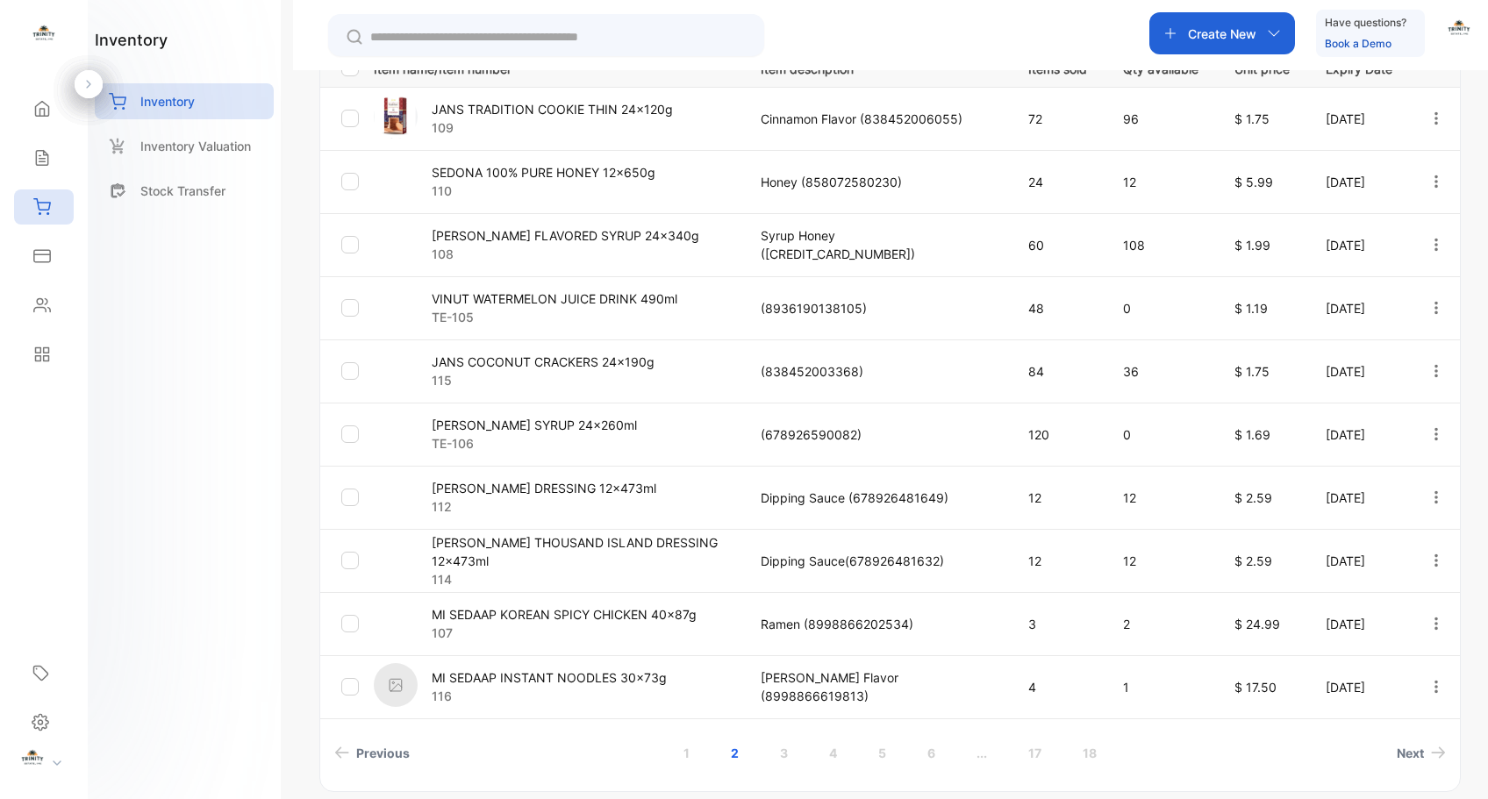
scroll to position [407, 0]
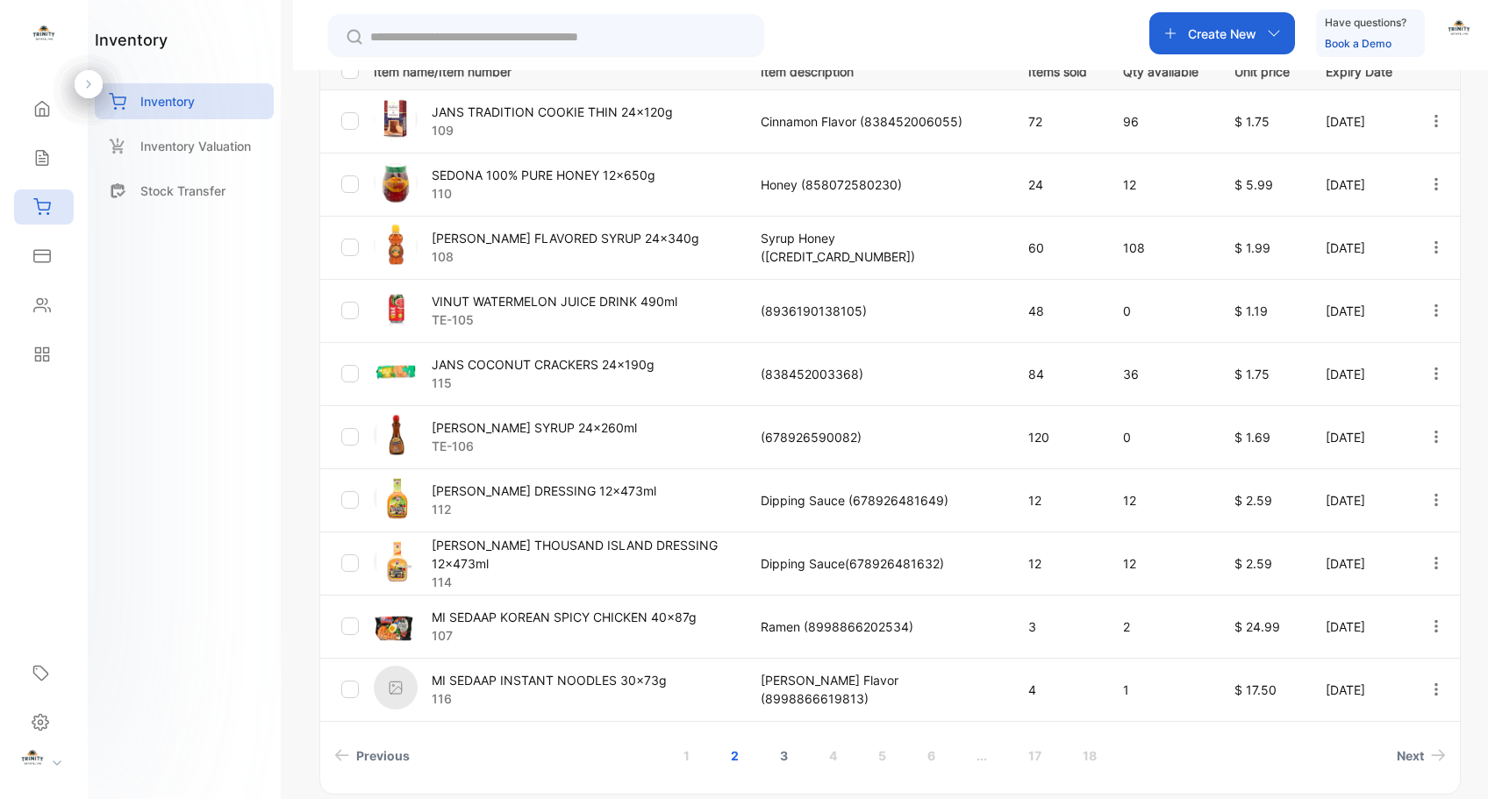
click at [781, 750] on link "3" at bounding box center [784, 756] width 50 height 32
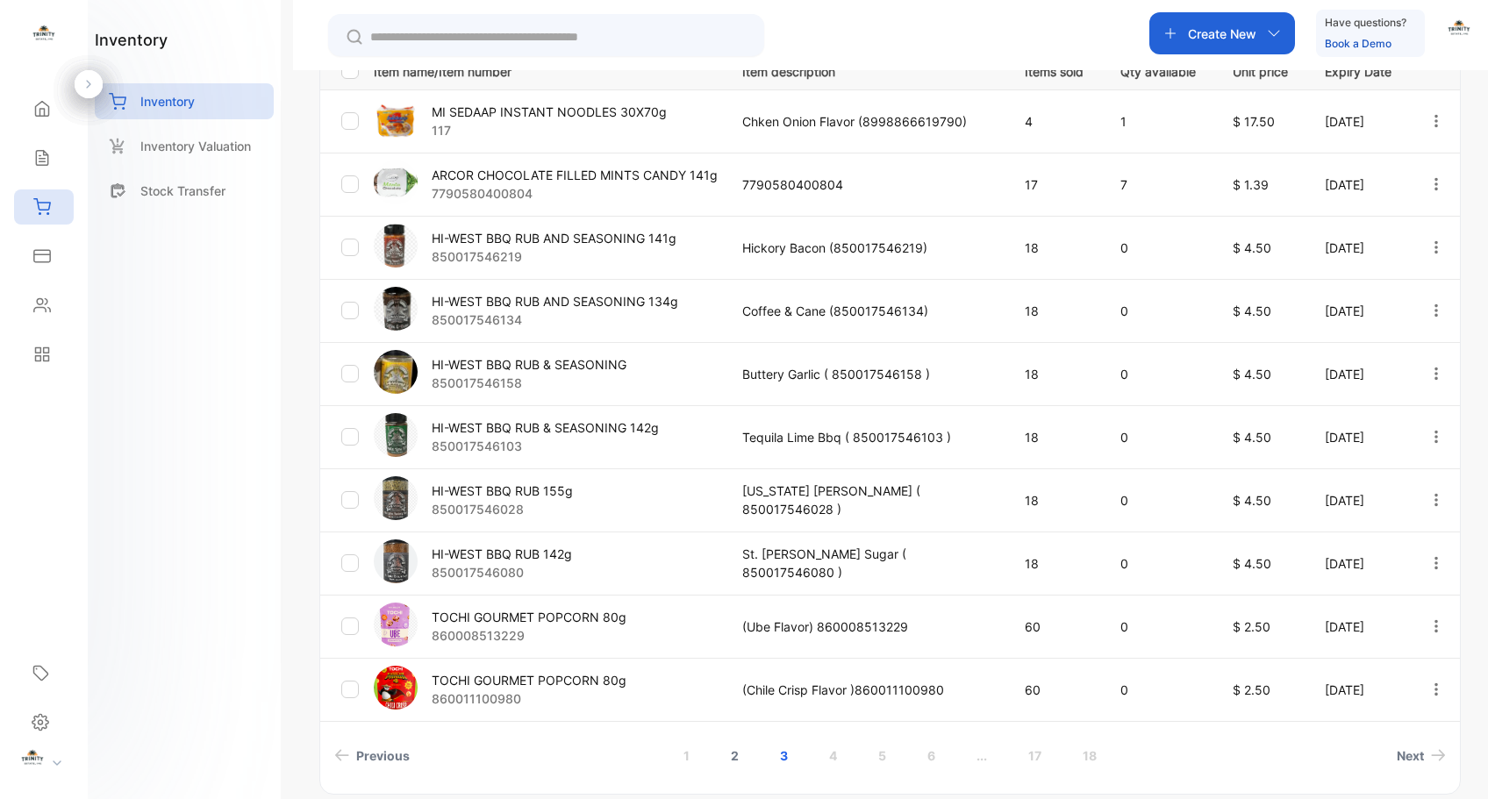
click at [727, 757] on link "2" at bounding box center [735, 756] width 50 height 32
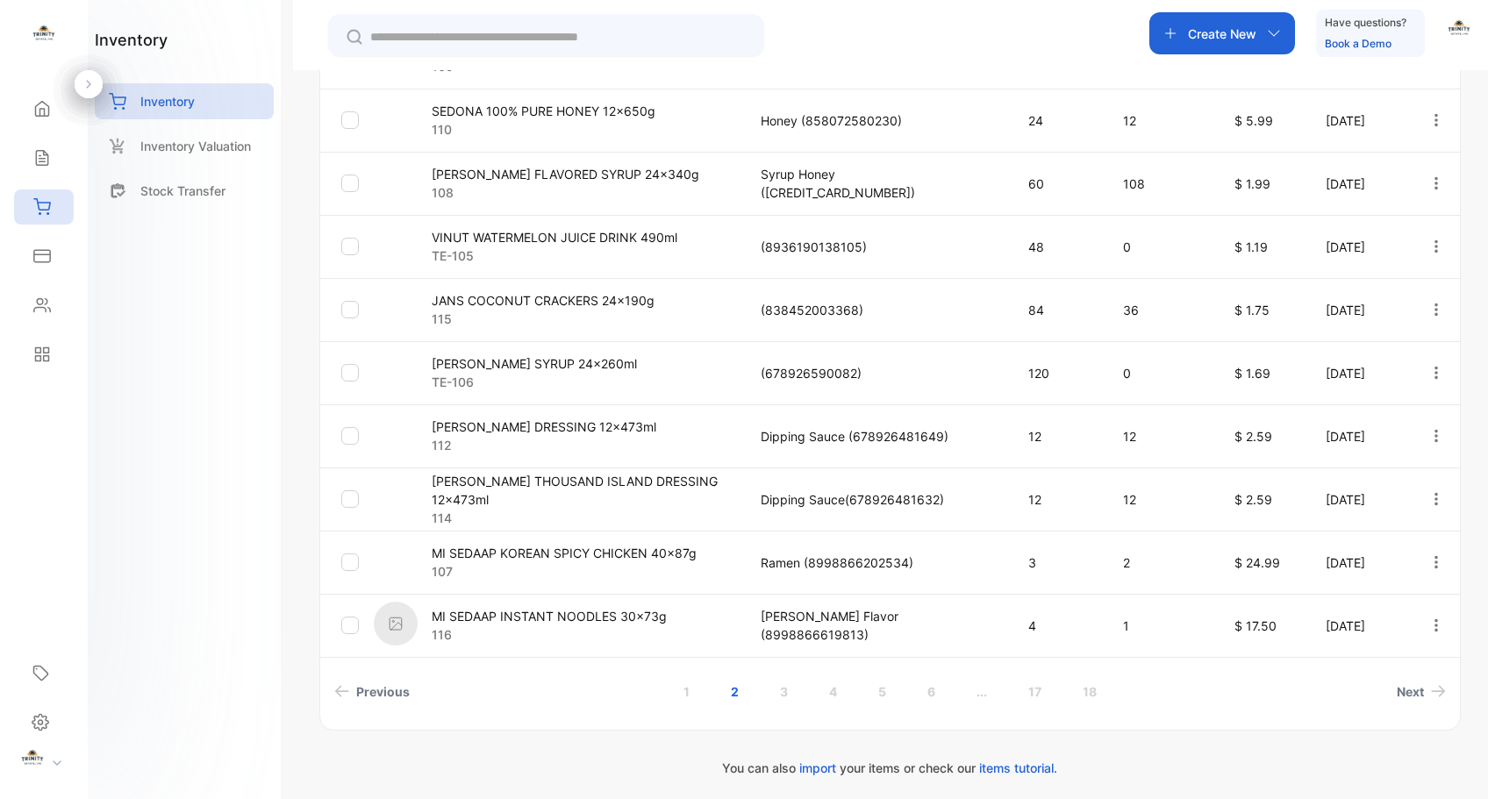
scroll to position [474, 0]
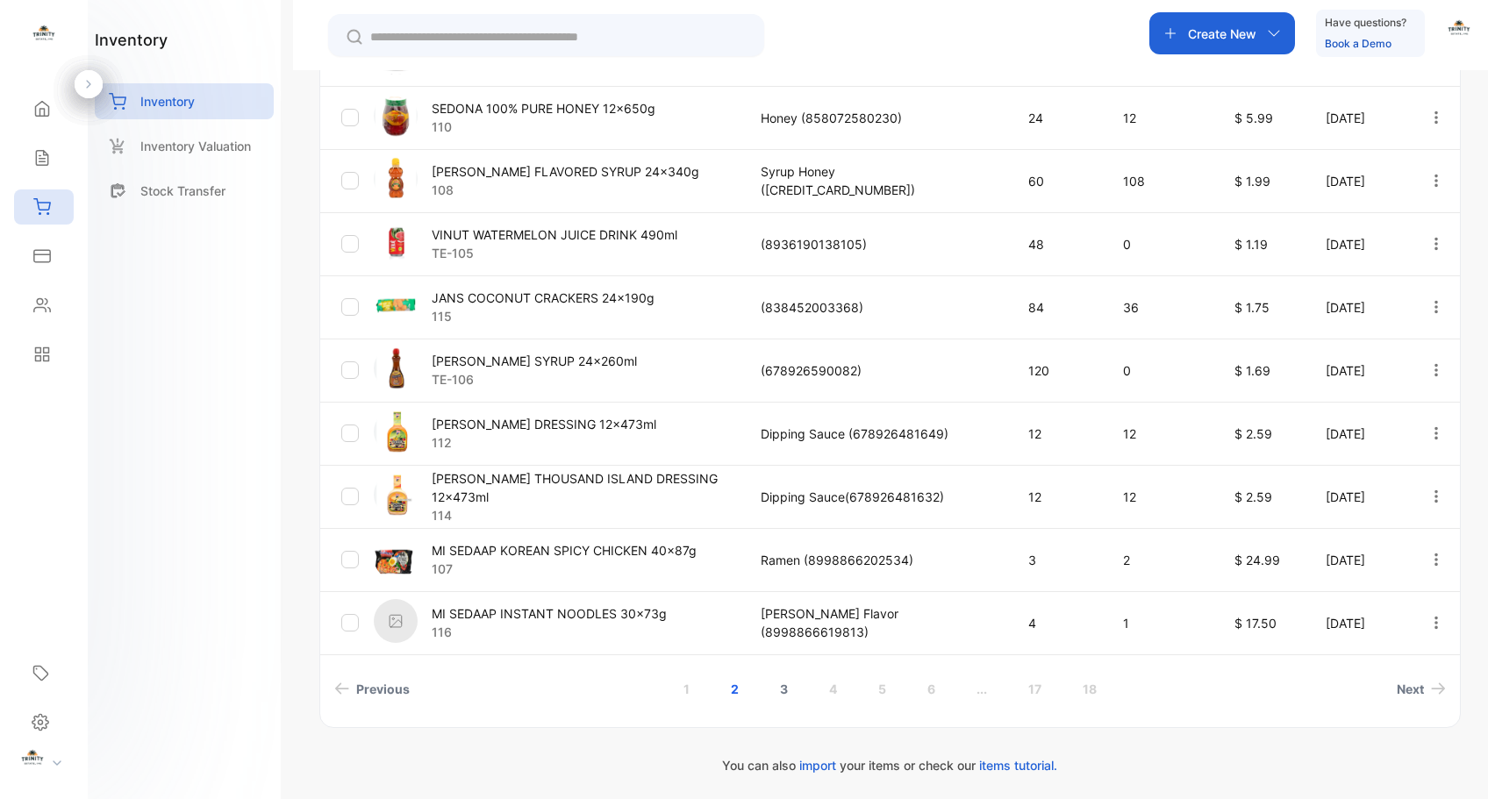
click at [779, 683] on link "3" at bounding box center [784, 689] width 50 height 32
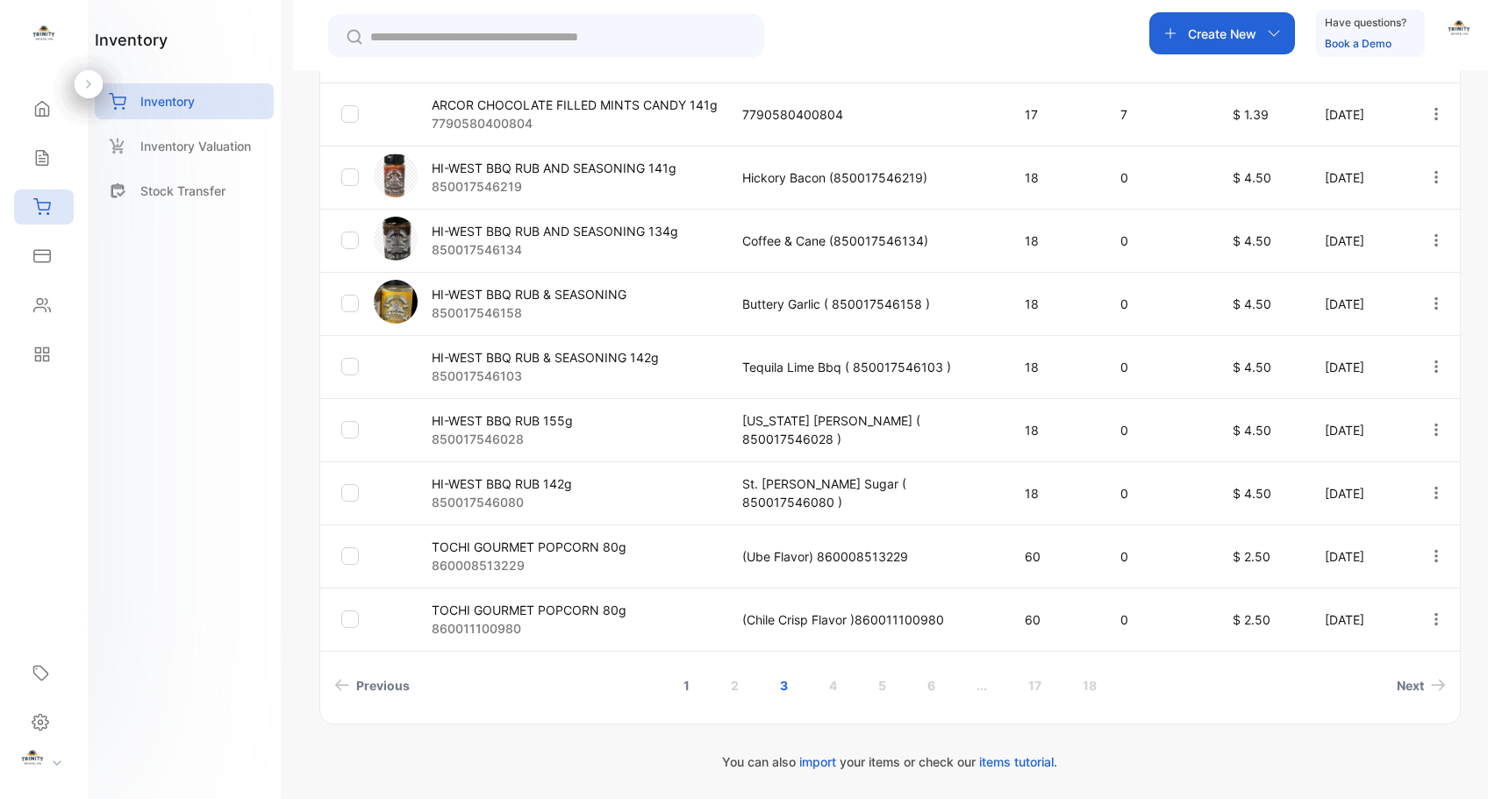
scroll to position [477, 0]
click at [726, 687] on link "2" at bounding box center [735, 686] width 50 height 32
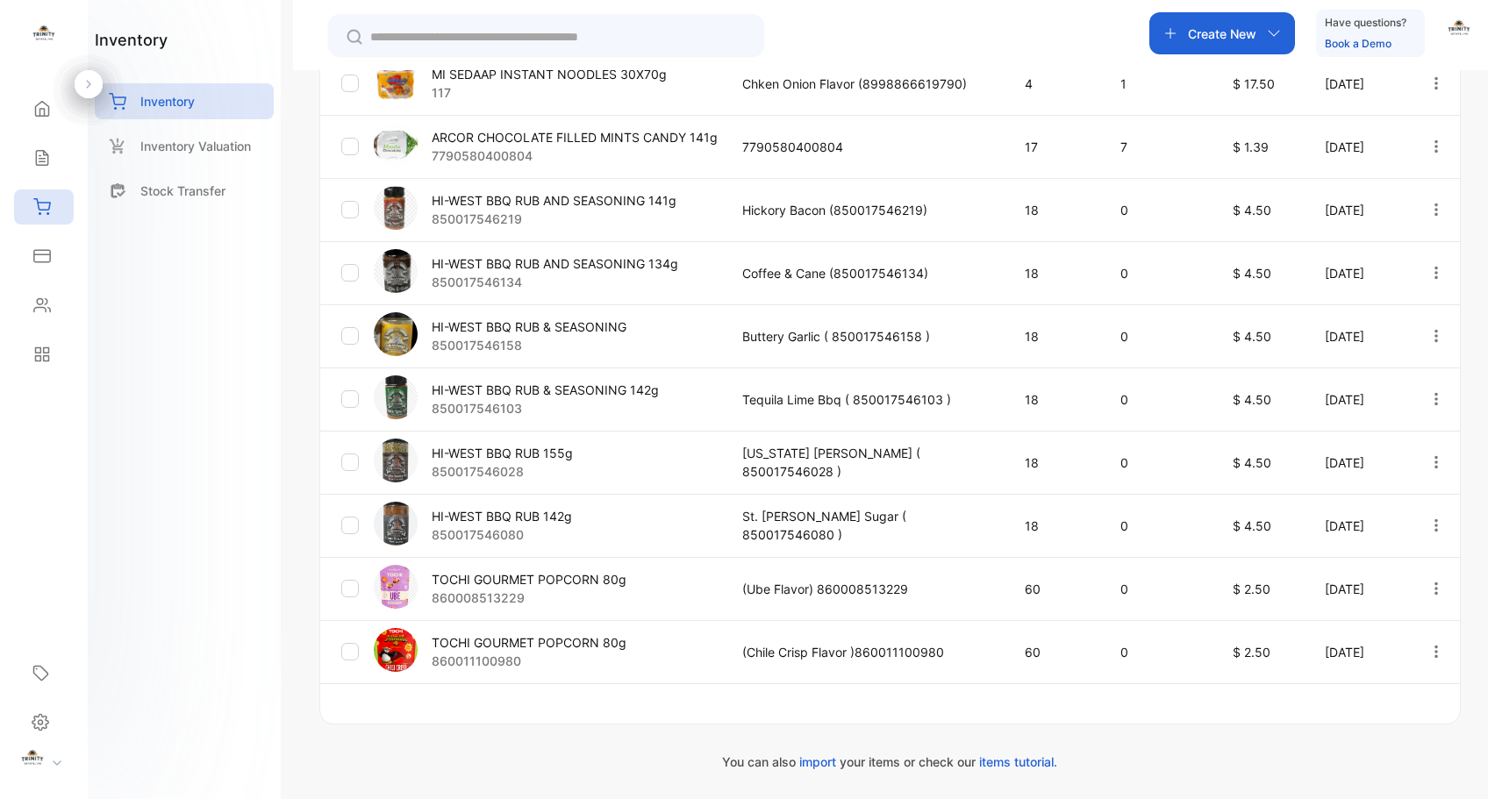
scroll to position [445, 0]
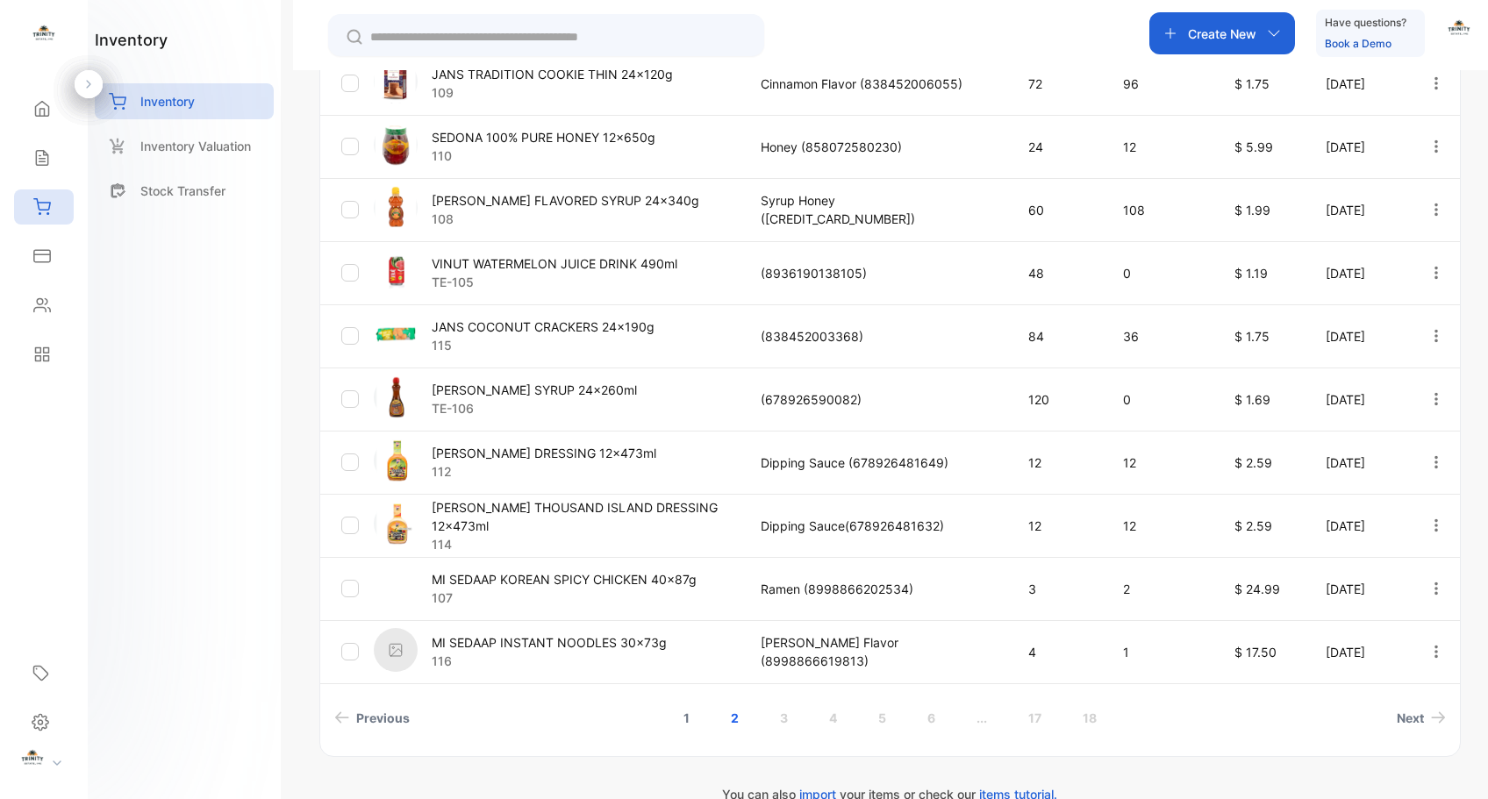
click at [684, 720] on link "1" at bounding box center [687, 718] width 48 height 32
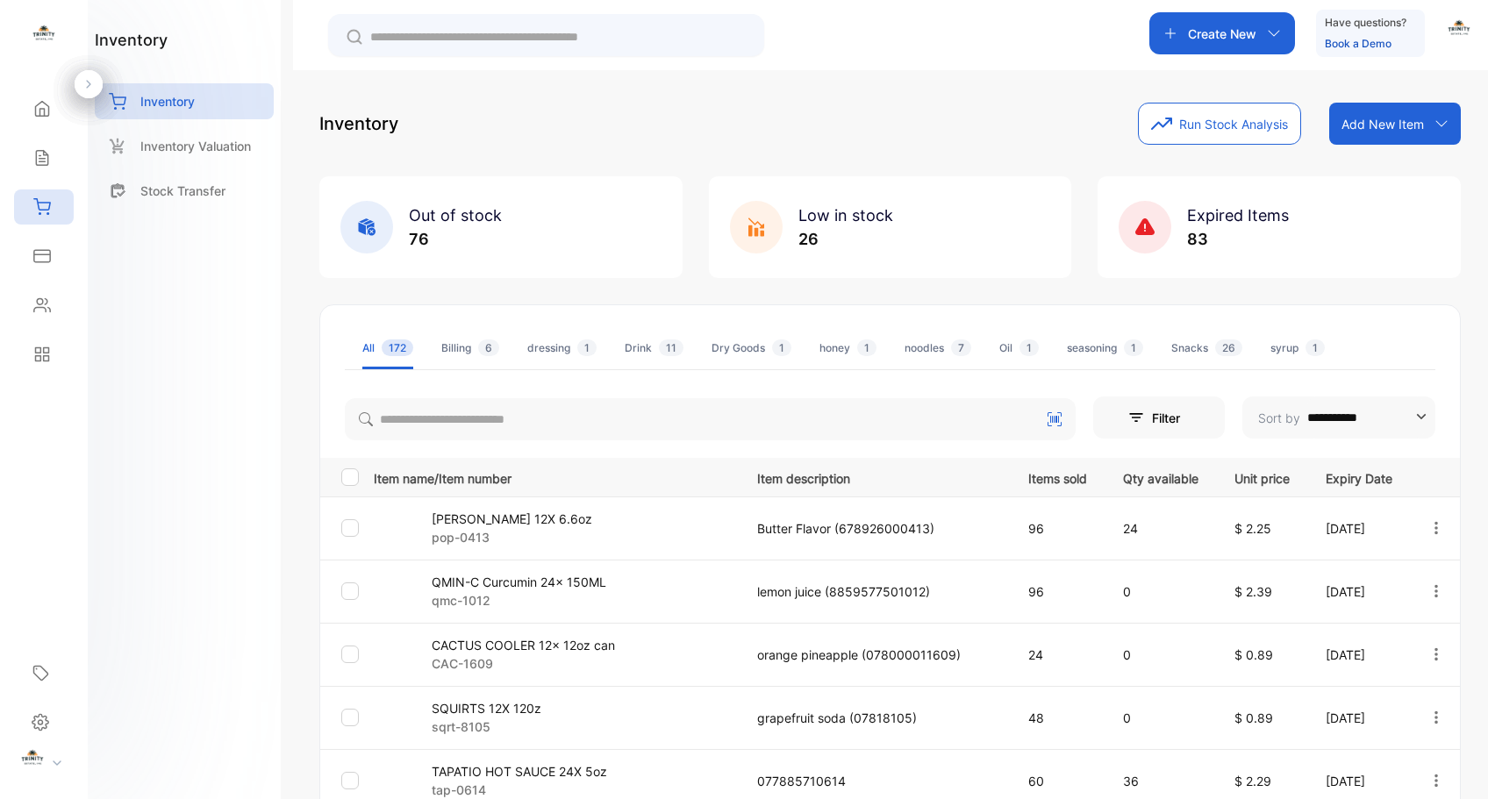
scroll to position [0, 0]
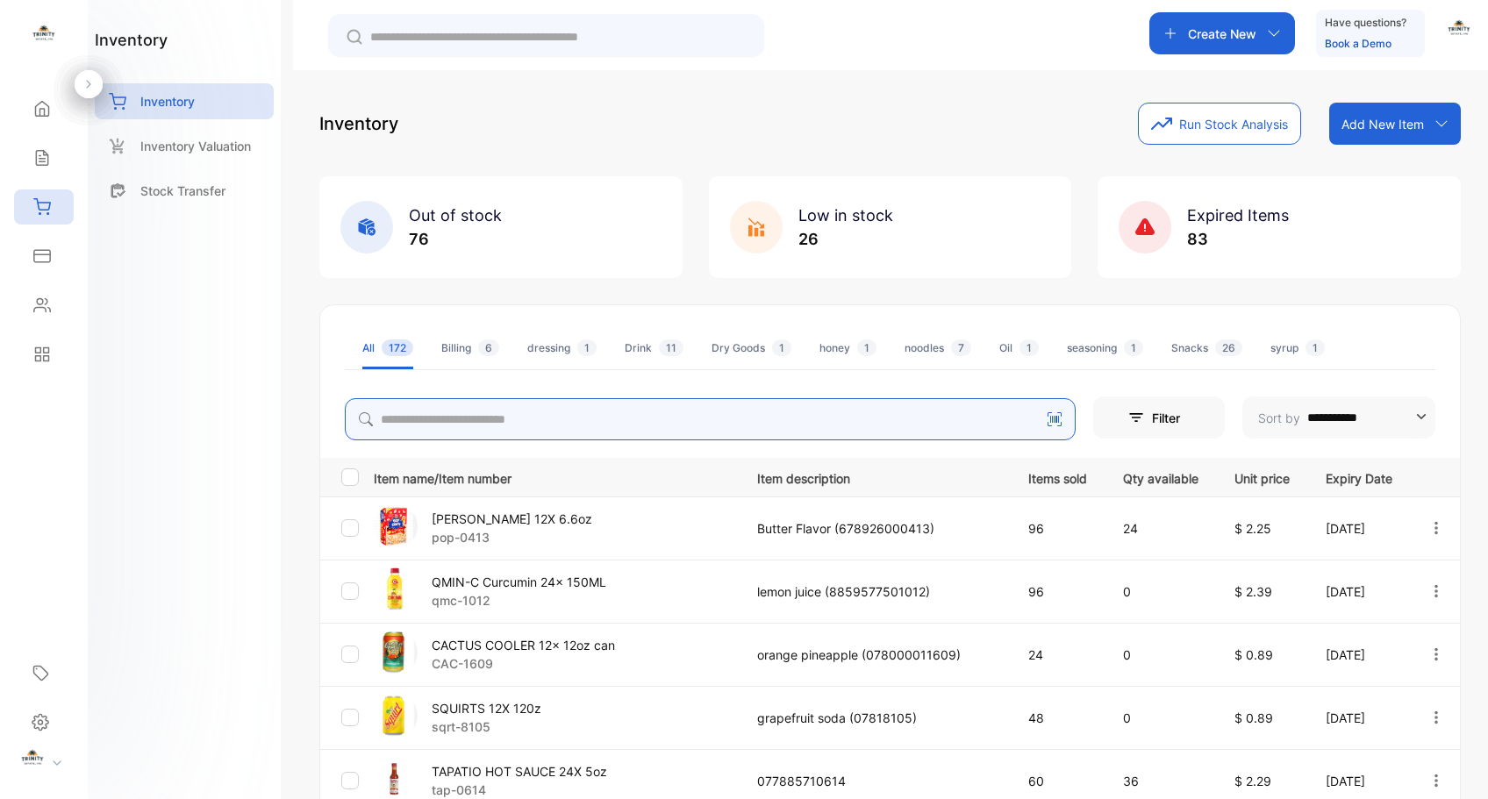
click at [740, 420] on input "search" at bounding box center [710, 419] width 731 height 42
type input "*"
type input "*********"
